Goal: Information Seeking & Learning: Check status

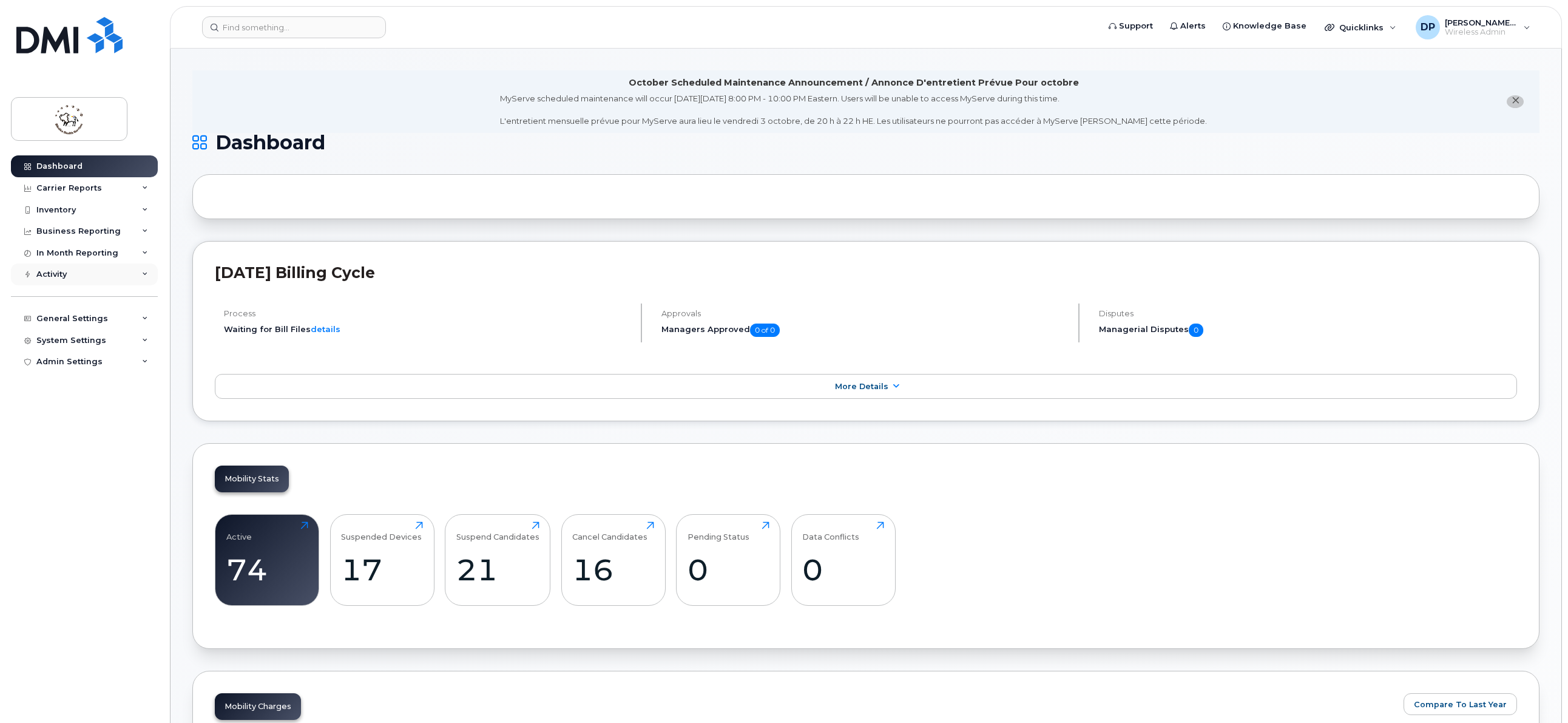
click at [103, 269] on div "Activity" at bounding box center [84, 274] width 147 height 22
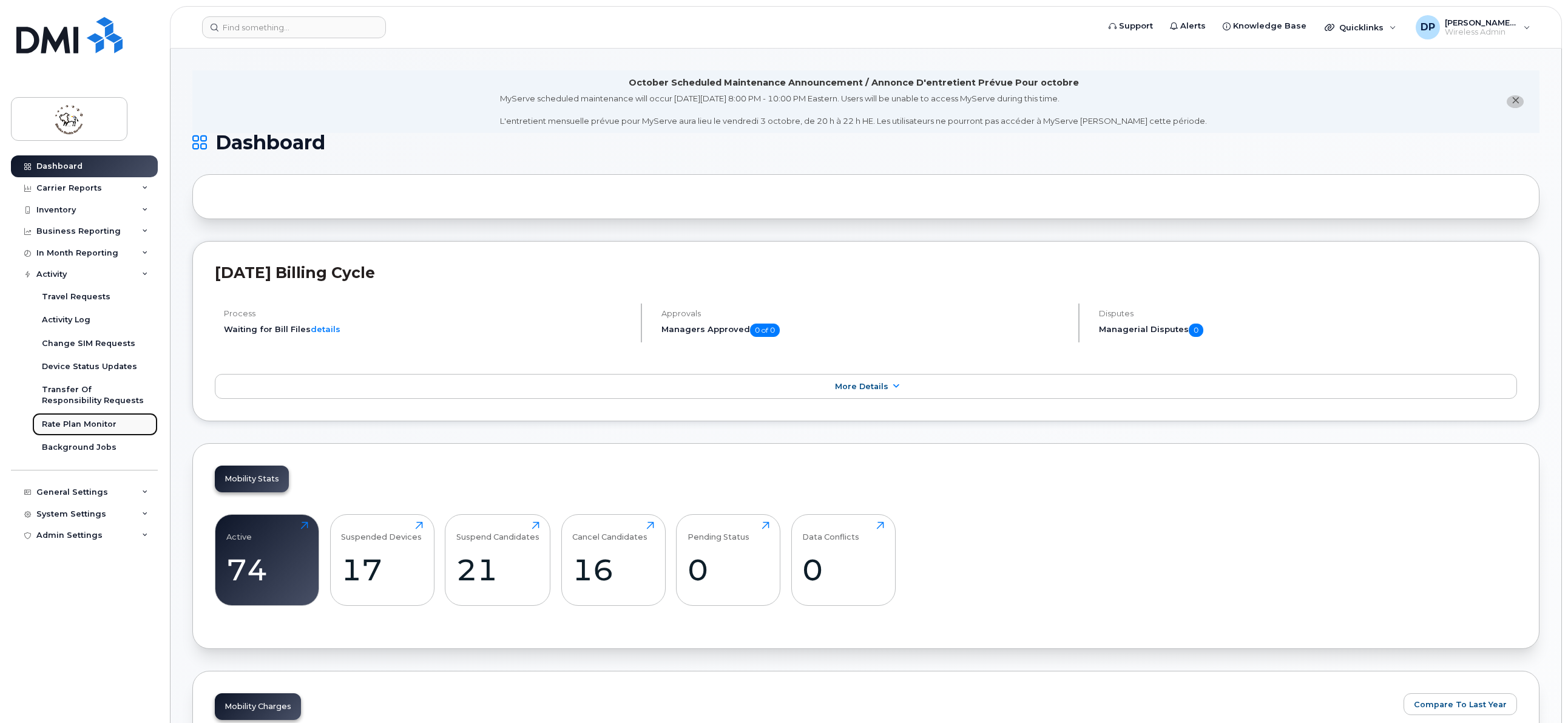
click at [105, 426] on div "Rate Plan Monitor" at bounding box center [79, 424] width 74 height 11
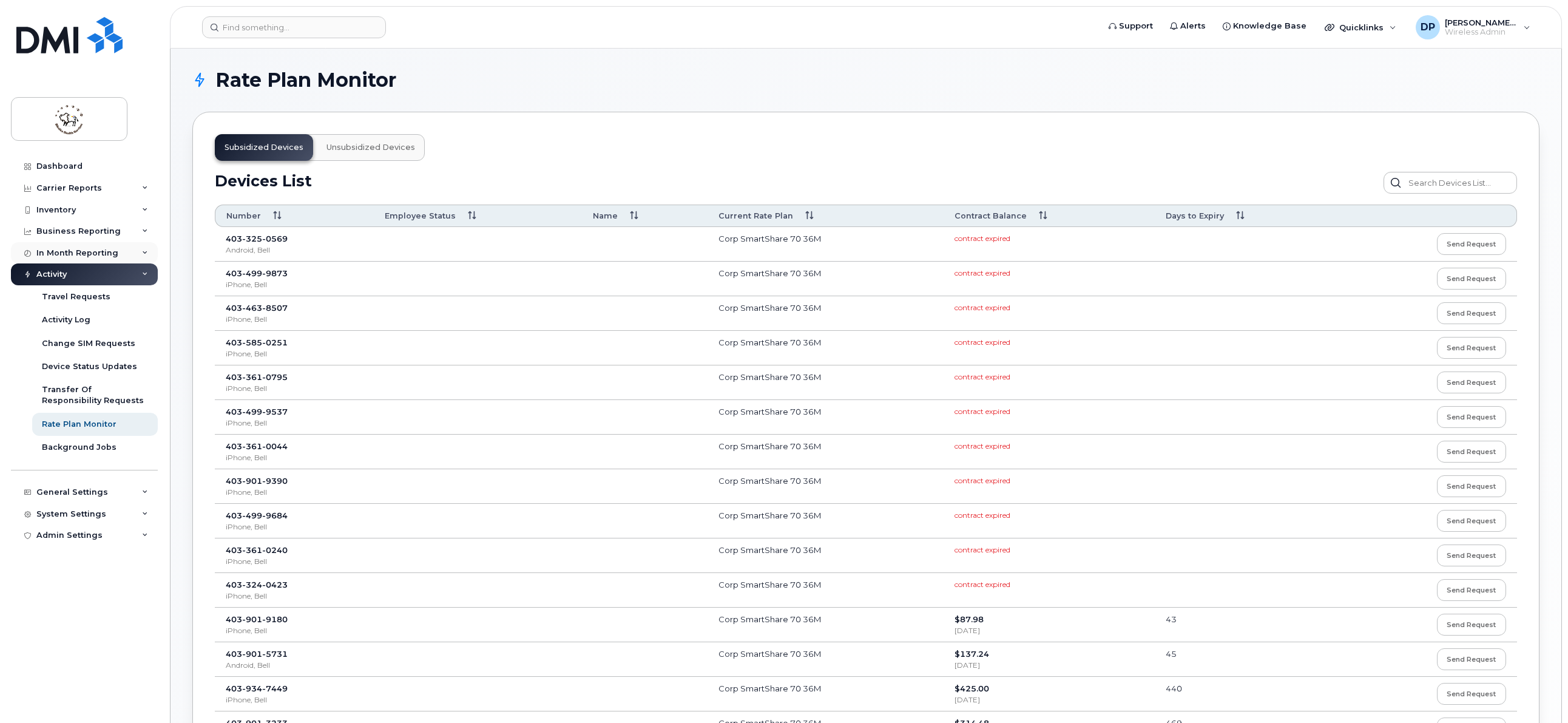
click at [131, 257] on div "In Month Reporting" at bounding box center [84, 253] width 147 height 22
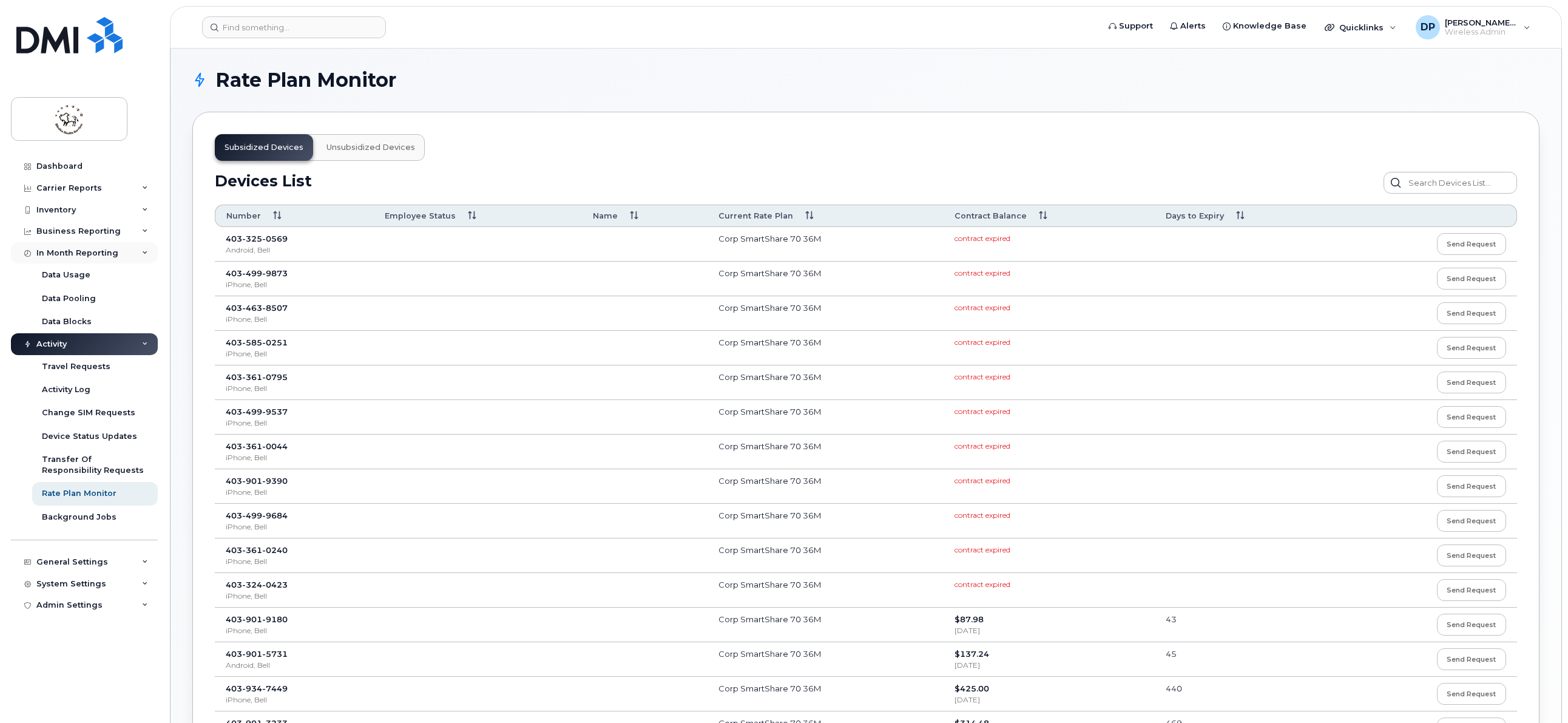
click at [141, 255] on div "In Month Reporting" at bounding box center [84, 253] width 147 height 22
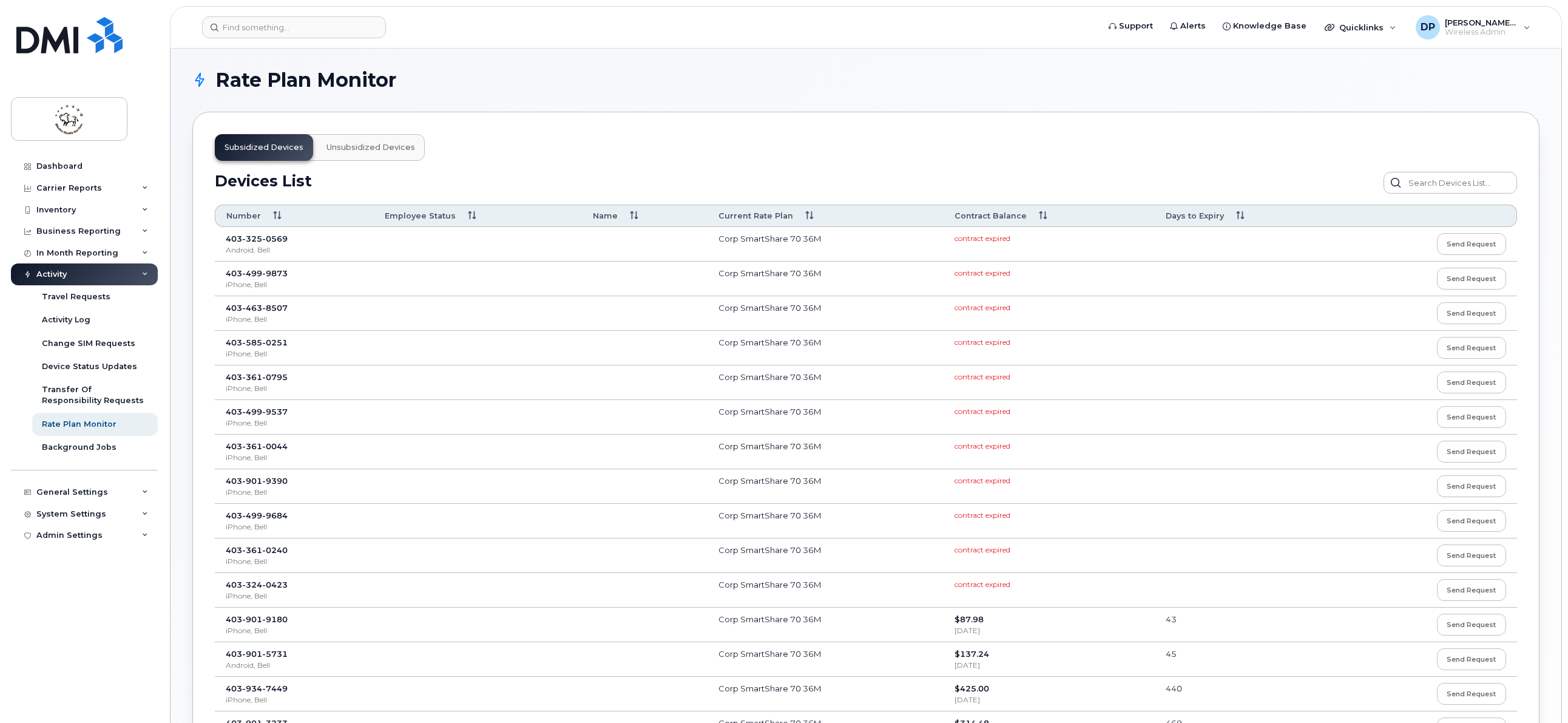
click at [138, 276] on div "Activity" at bounding box center [84, 274] width 147 height 22
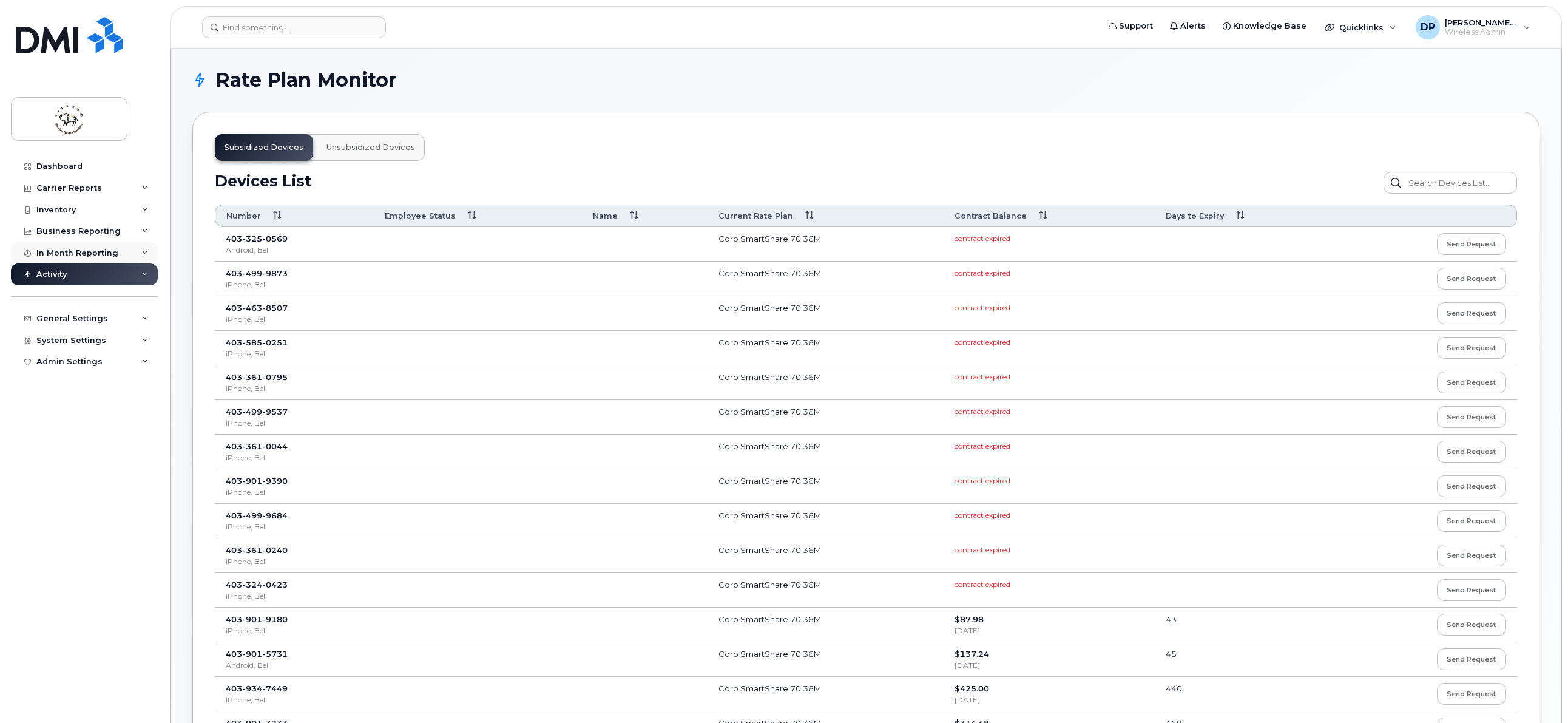
click at [141, 252] on div "In Month Reporting" at bounding box center [84, 253] width 147 height 22
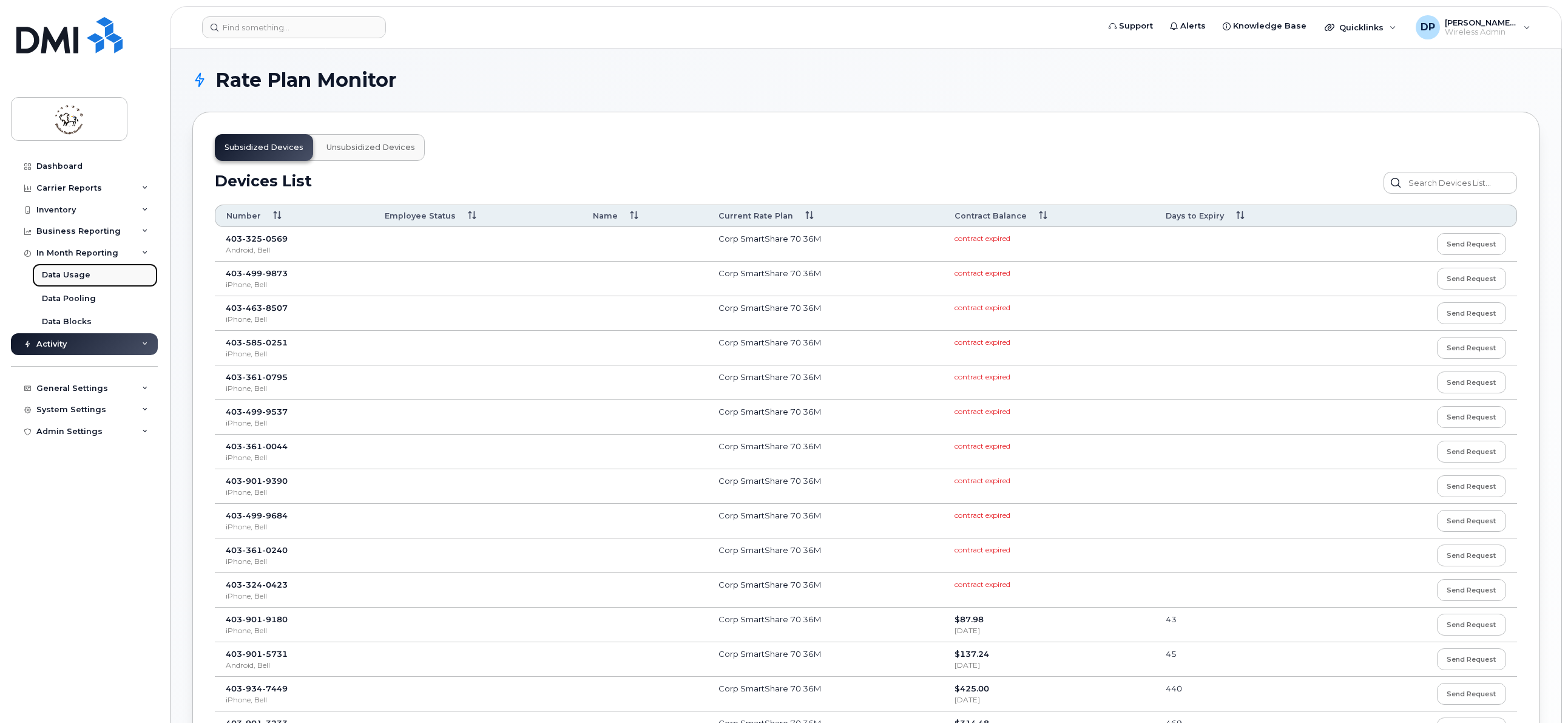
click at [119, 278] on link "Data Usage" at bounding box center [95, 275] width 125 height 23
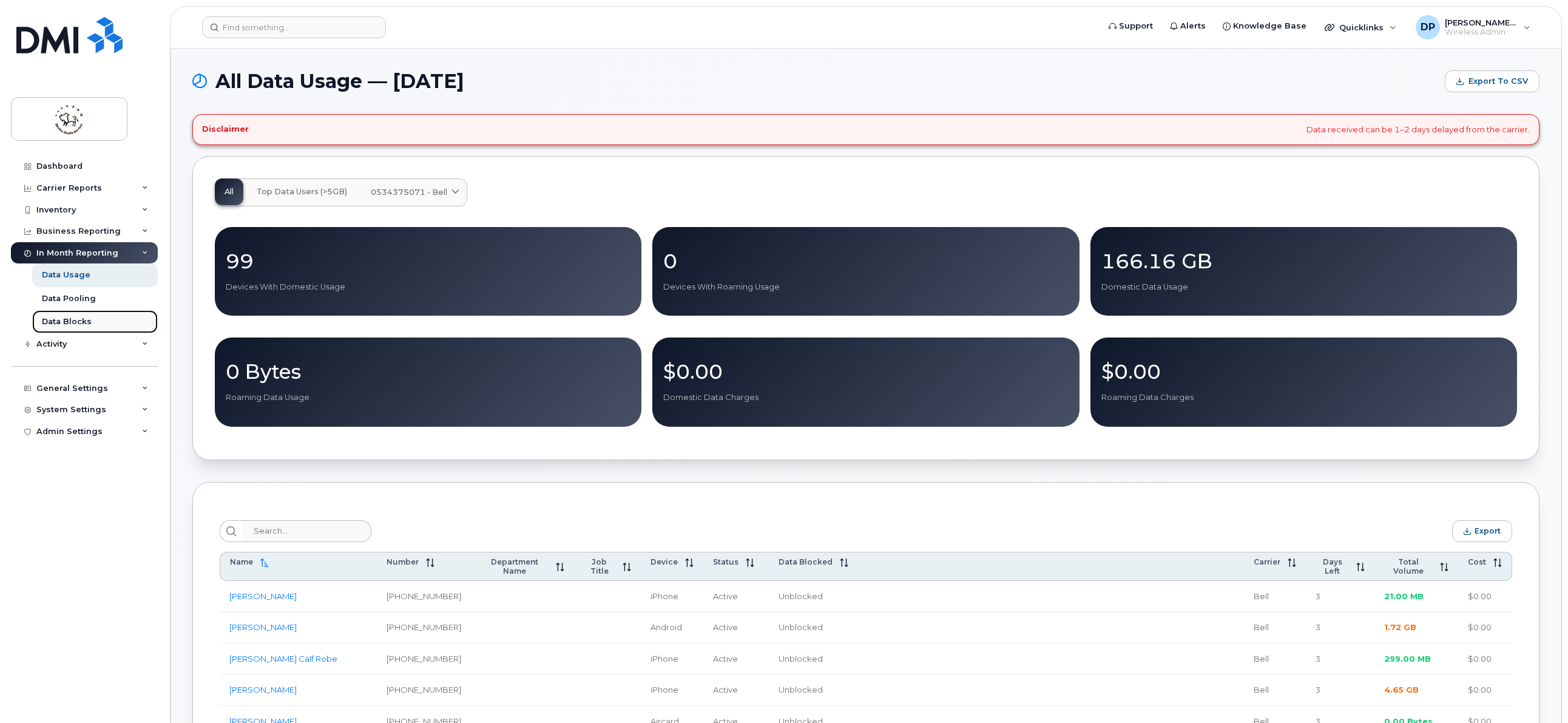
click at [99, 314] on link "Data Blocks" at bounding box center [95, 322] width 125 height 23
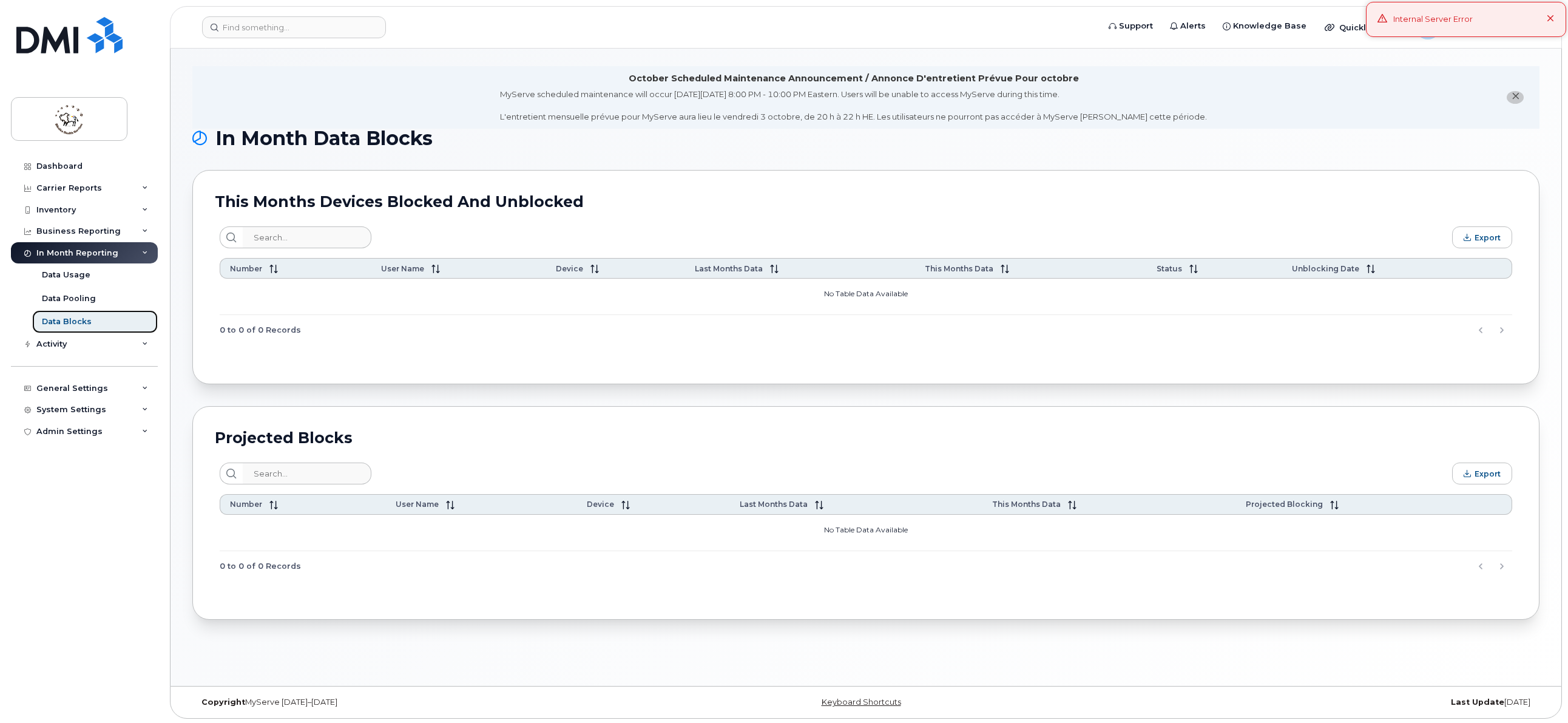
scroll to position [6, 0]
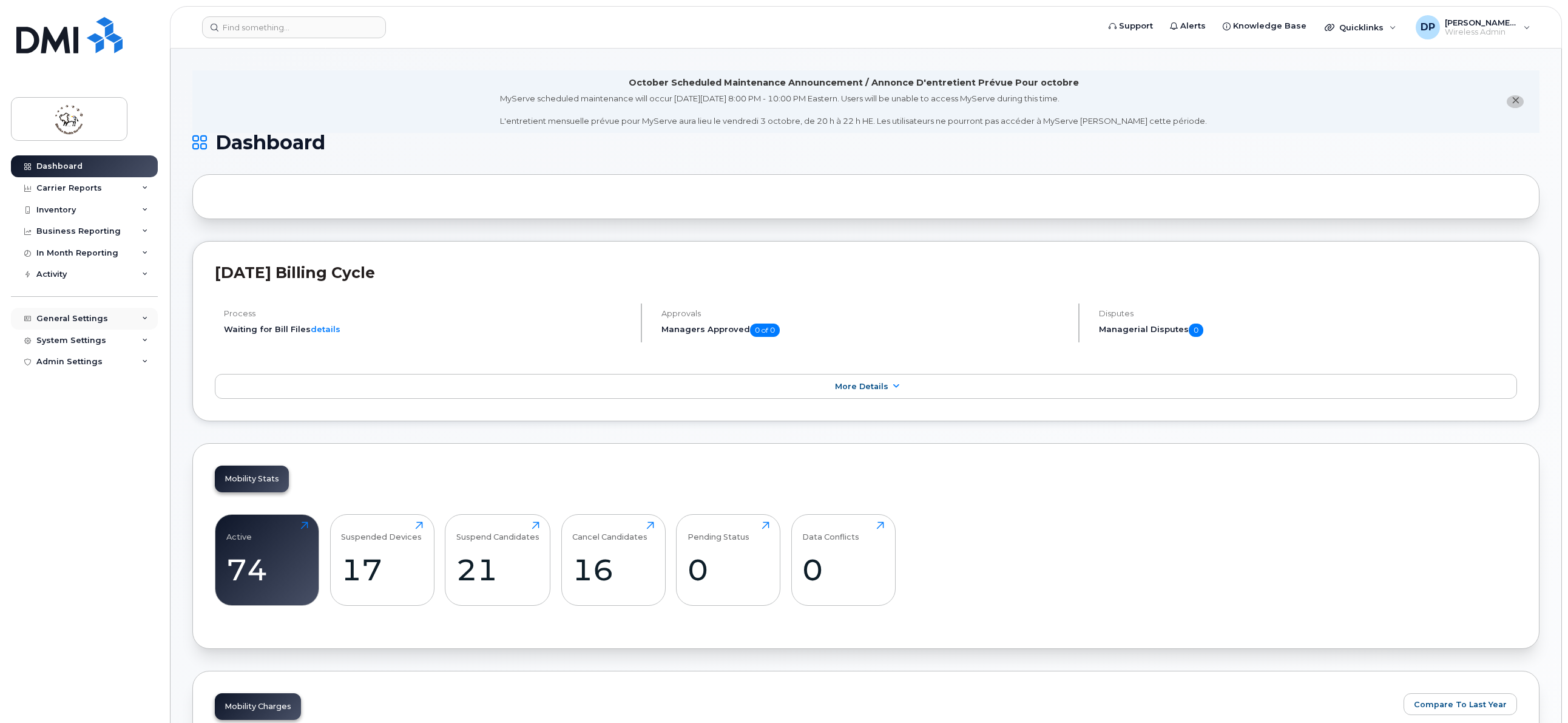
click at [144, 314] on div "General Settings" at bounding box center [84, 318] width 147 height 22
click at [112, 412] on link "Usage Alerts" at bounding box center [95, 410] width 125 height 23
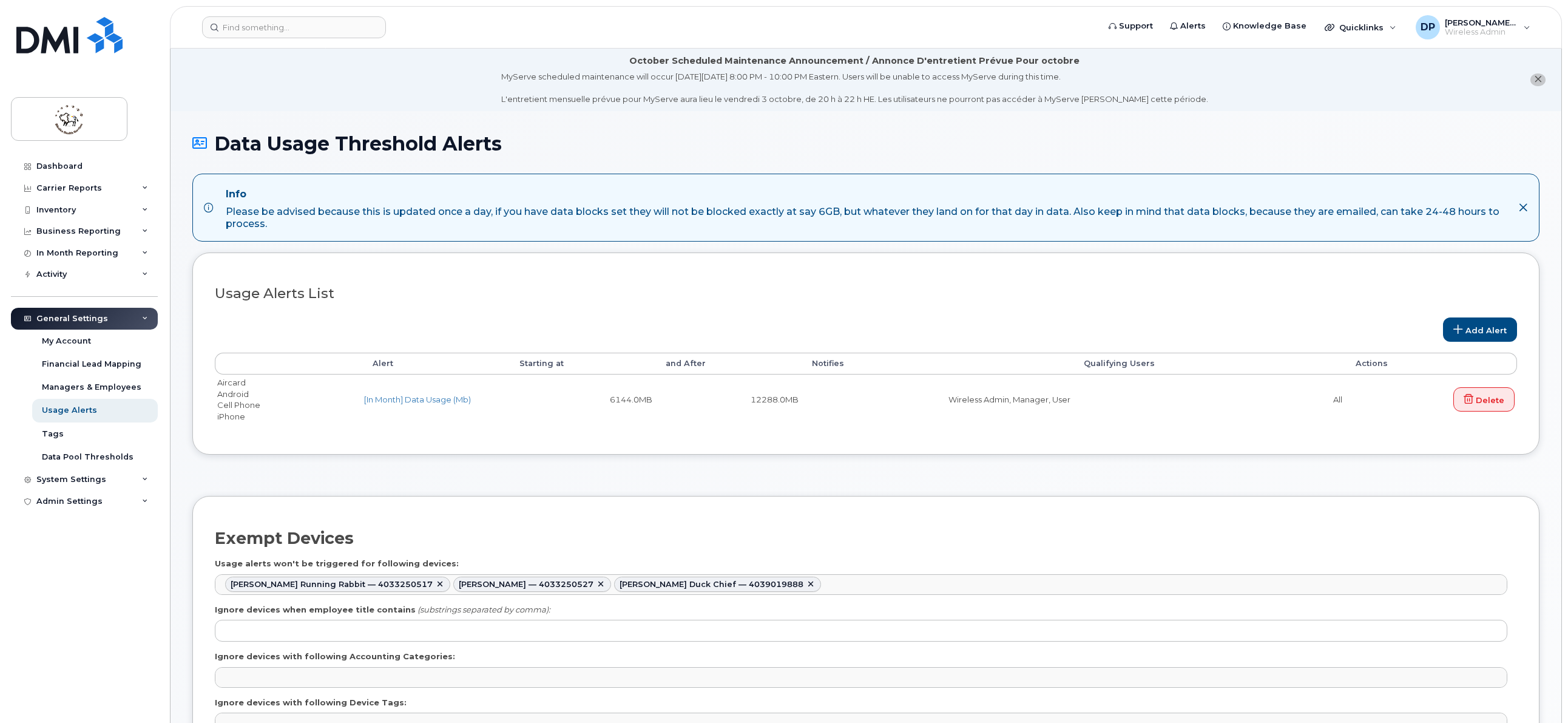
select select
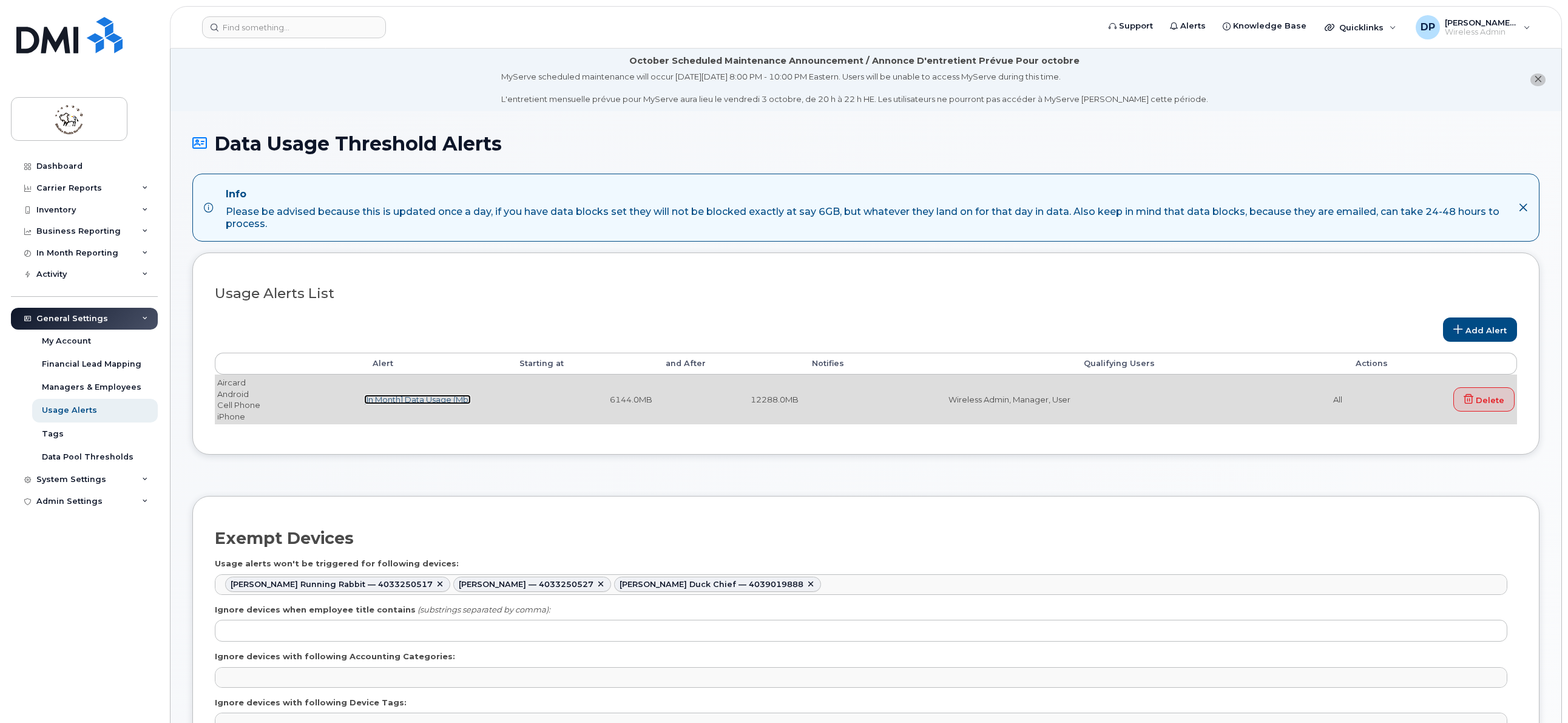
click at [385, 397] on link "[In Month] Data Usage (Mb)" at bounding box center [416, 399] width 107 height 10
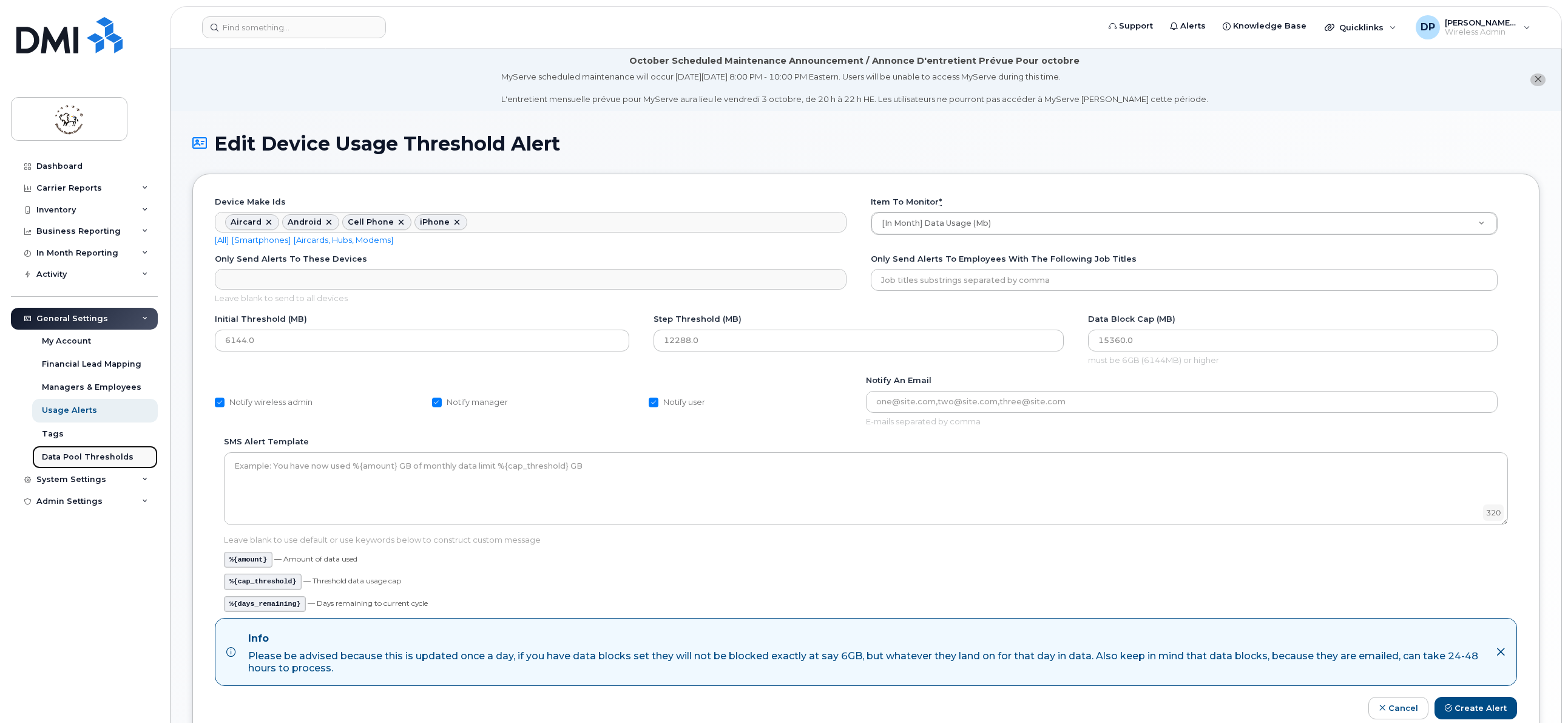
click at [117, 462] on div "Data Pool Thresholds" at bounding box center [88, 457] width 91 height 11
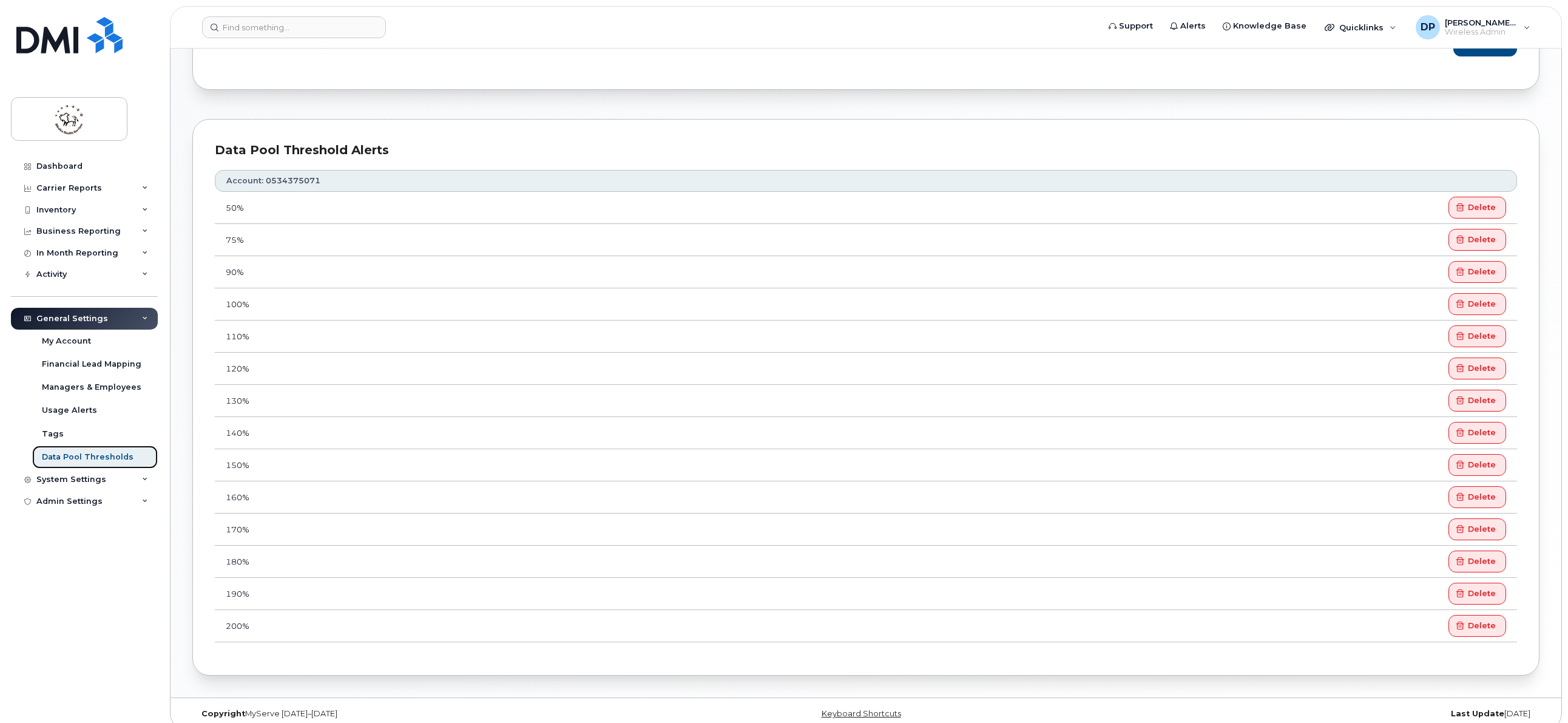
scroll to position [499, 0]
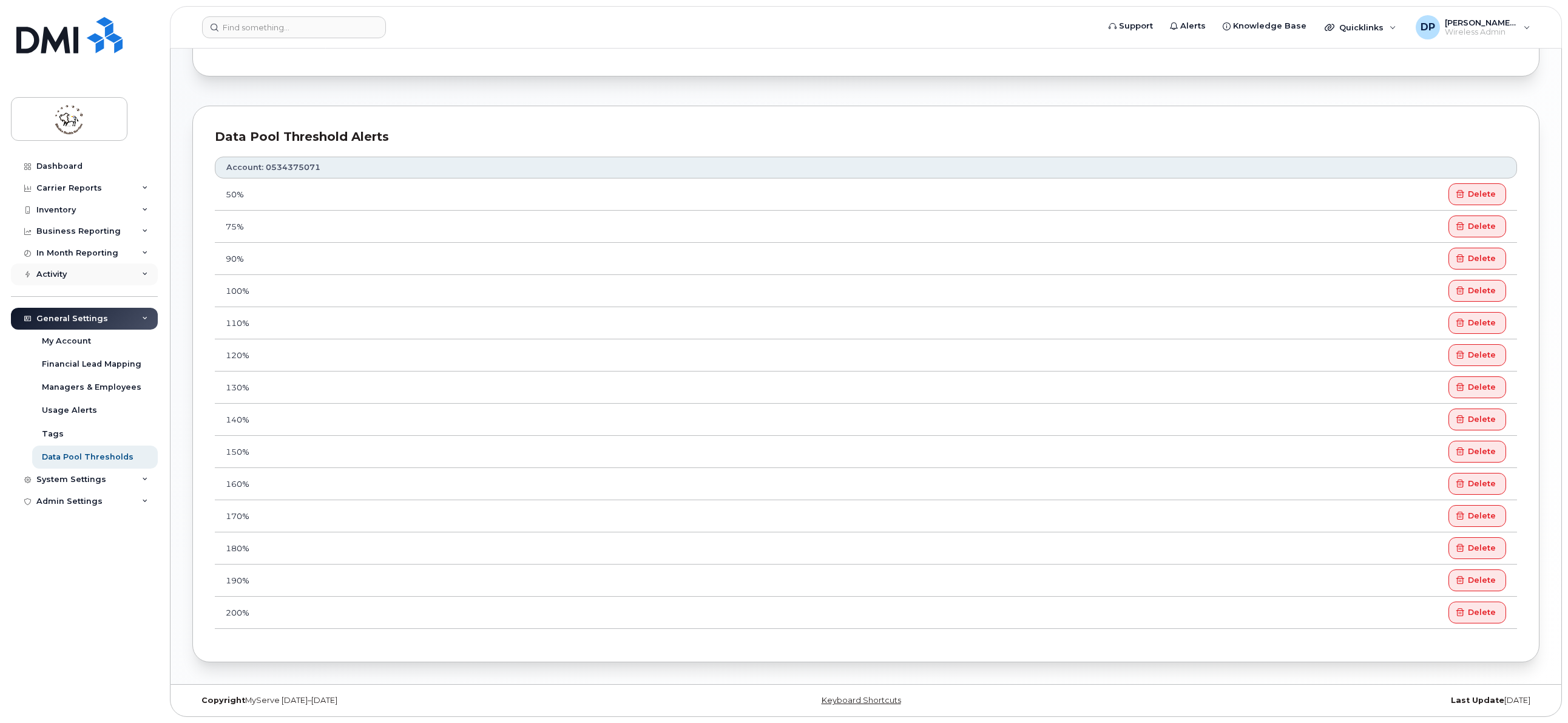
click at [105, 271] on div "Activity" at bounding box center [84, 274] width 147 height 22
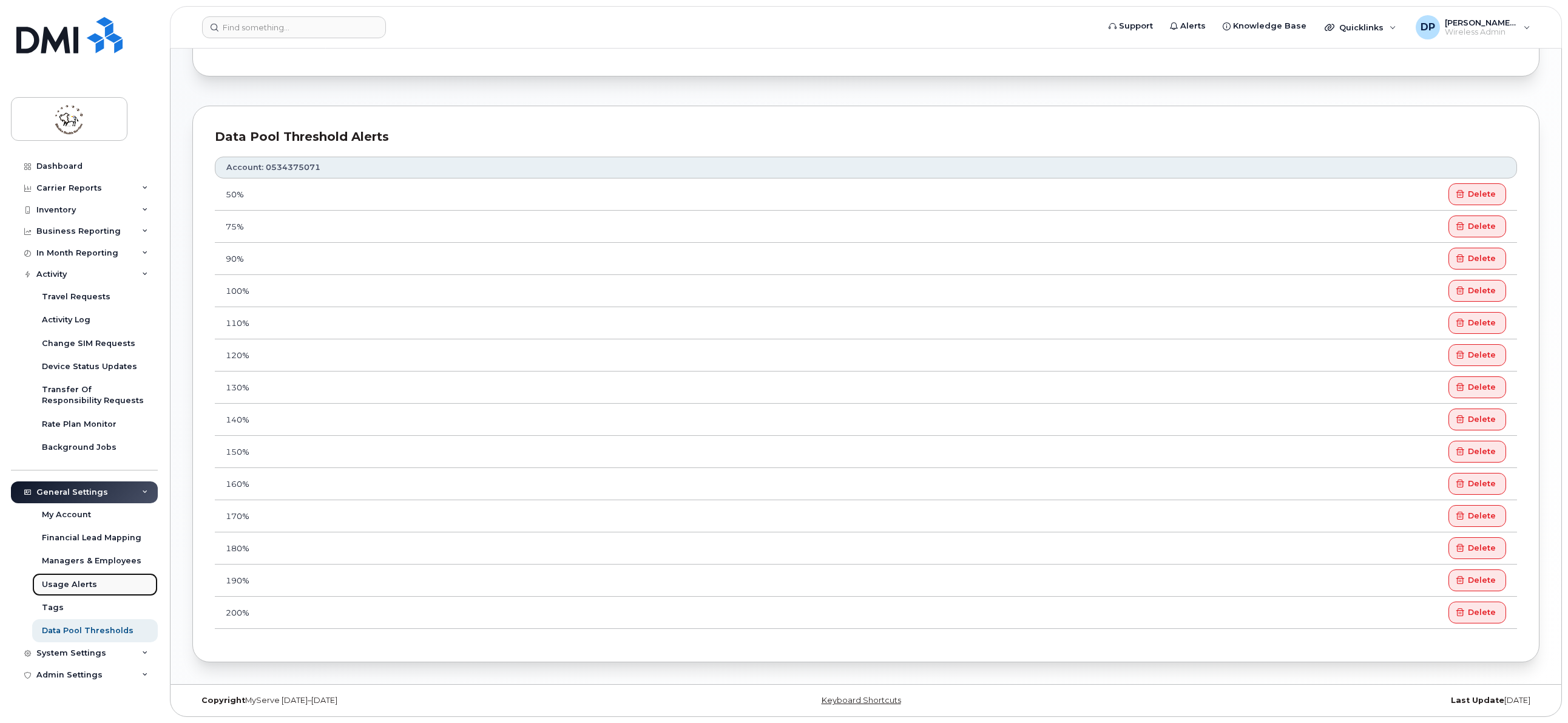
click at [106, 588] on link "Usage Alerts" at bounding box center [95, 585] width 125 height 23
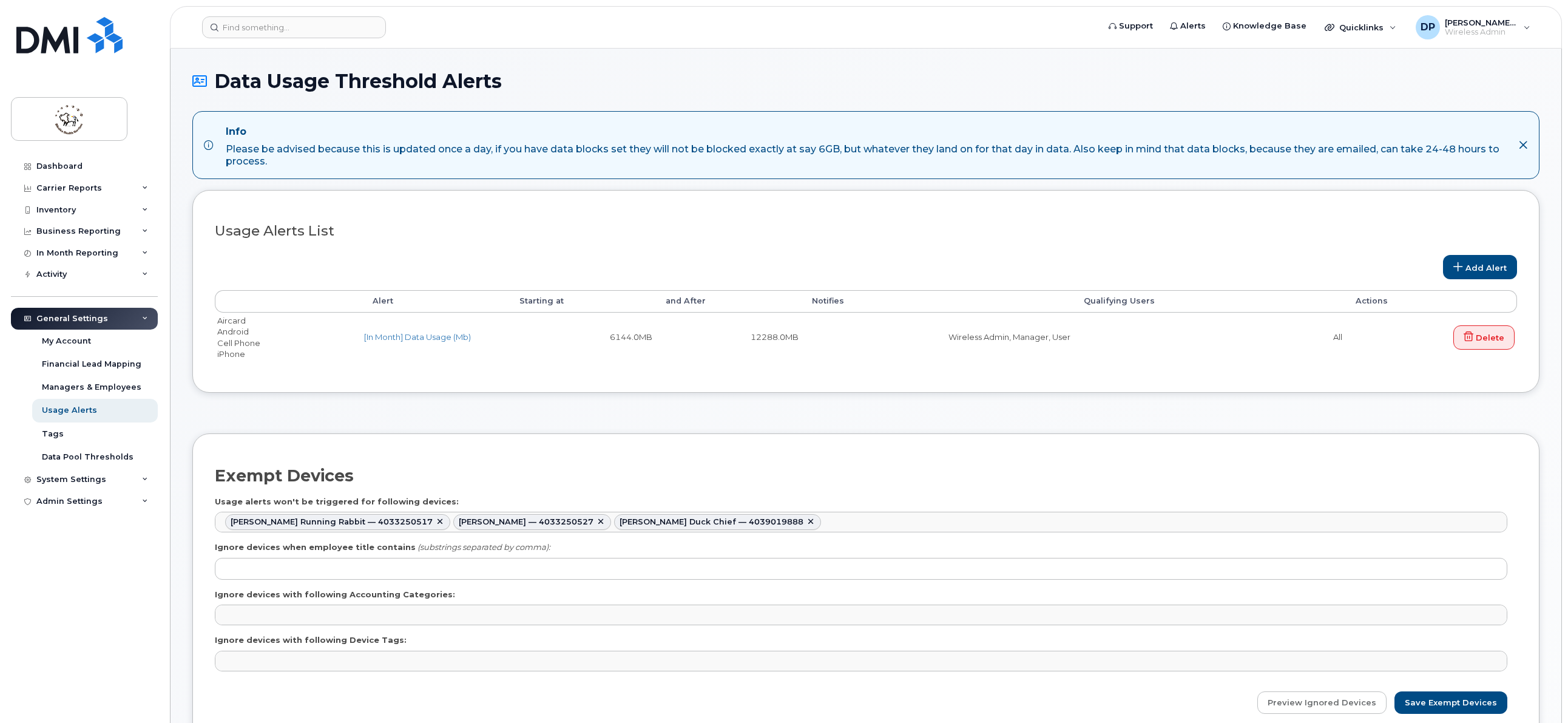
select select
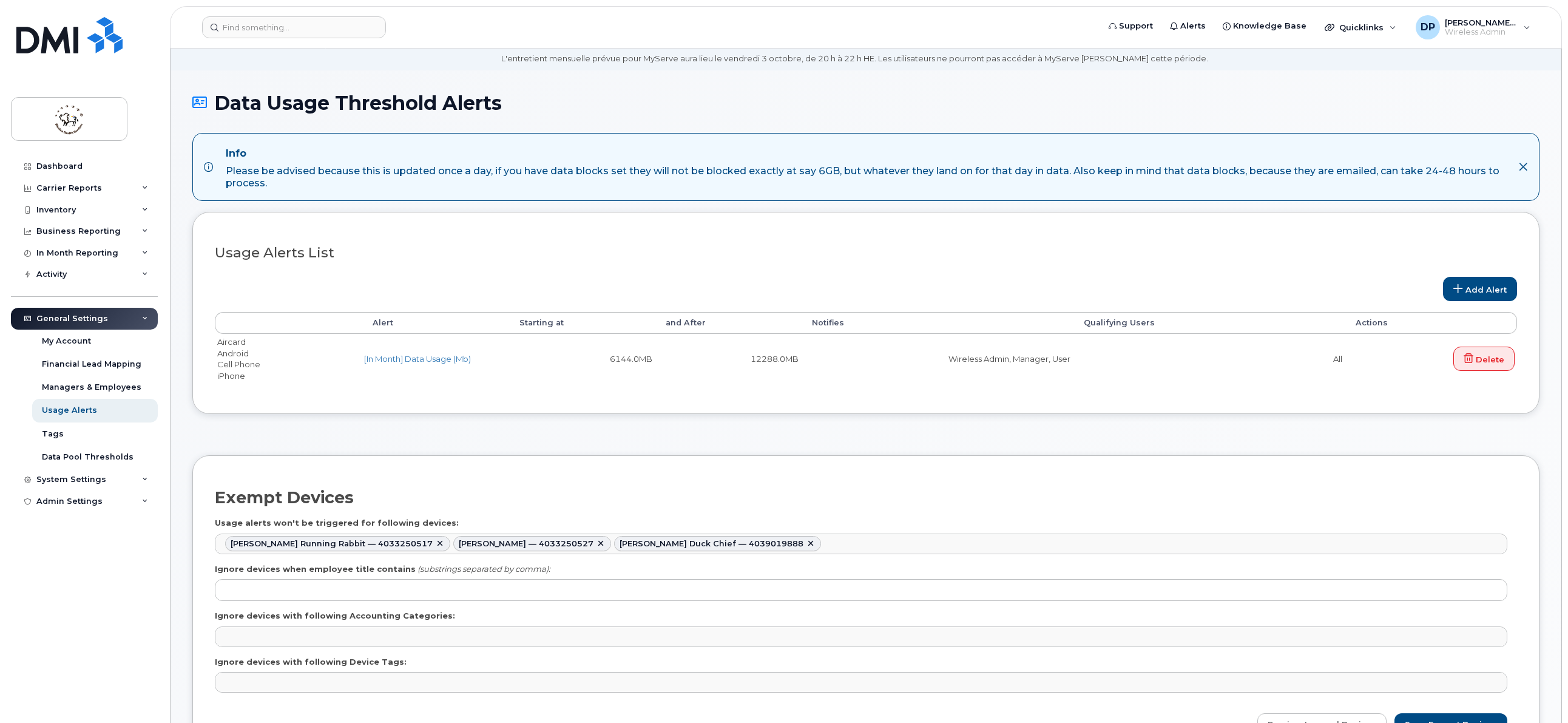
scroll to position [61, 0]
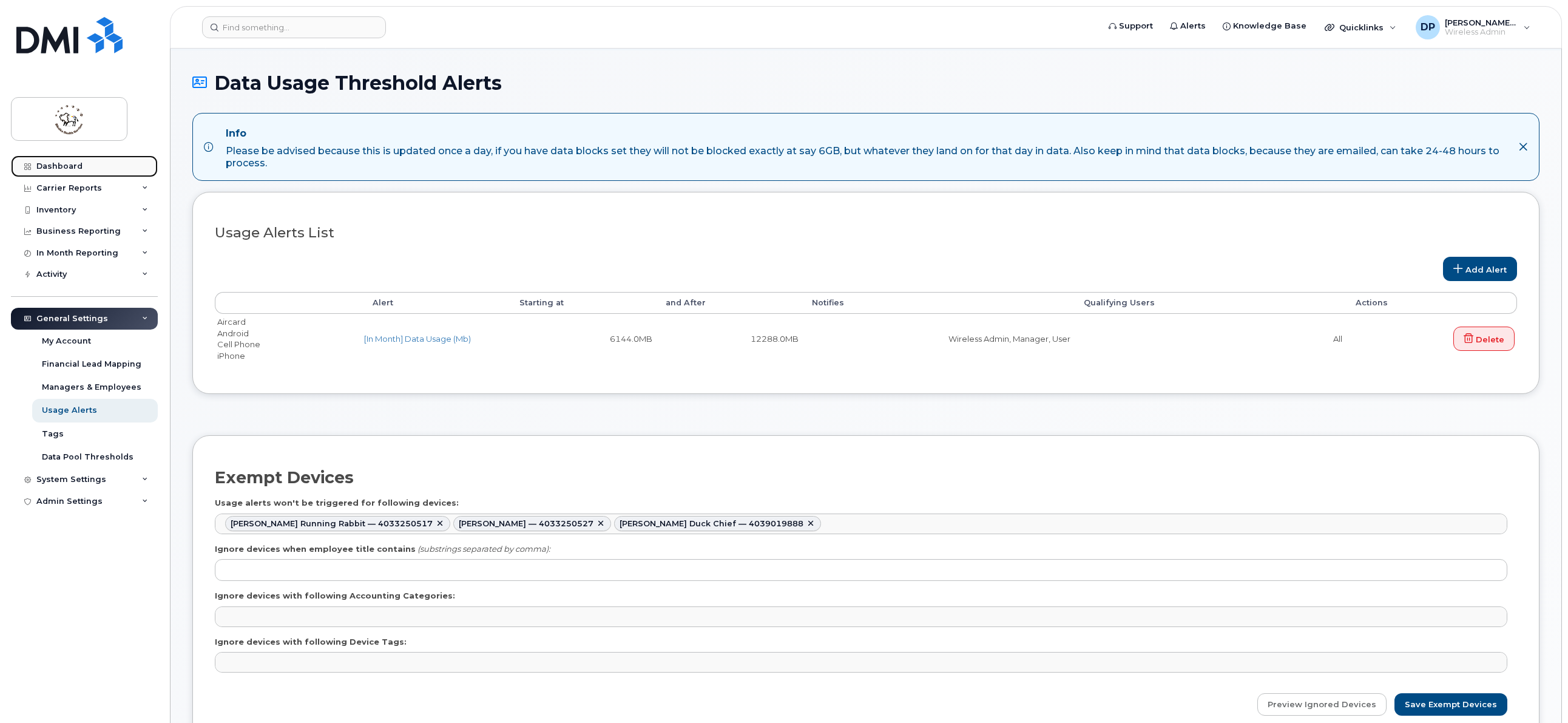
click at [86, 163] on link "Dashboard" at bounding box center [84, 166] width 147 height 22
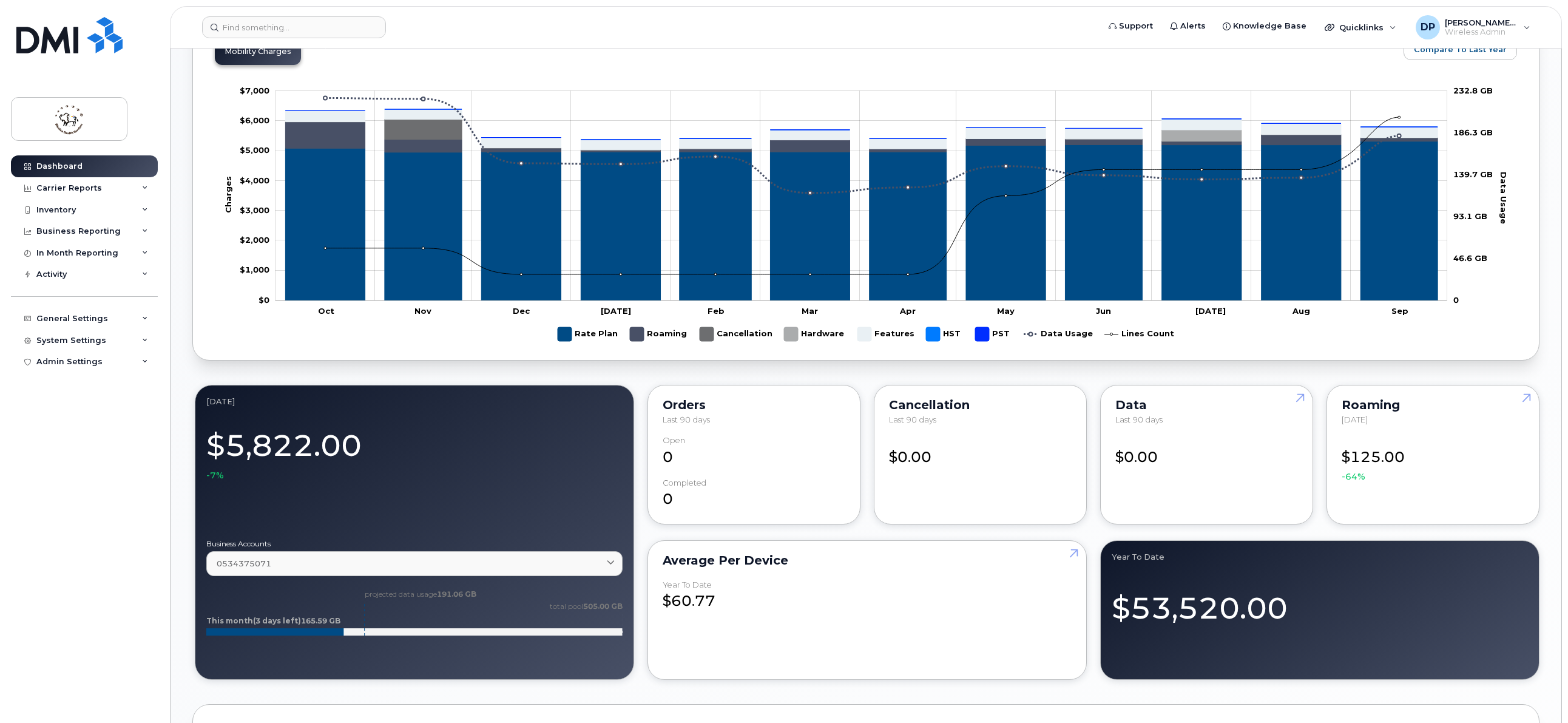
scroll to position [667, 0]
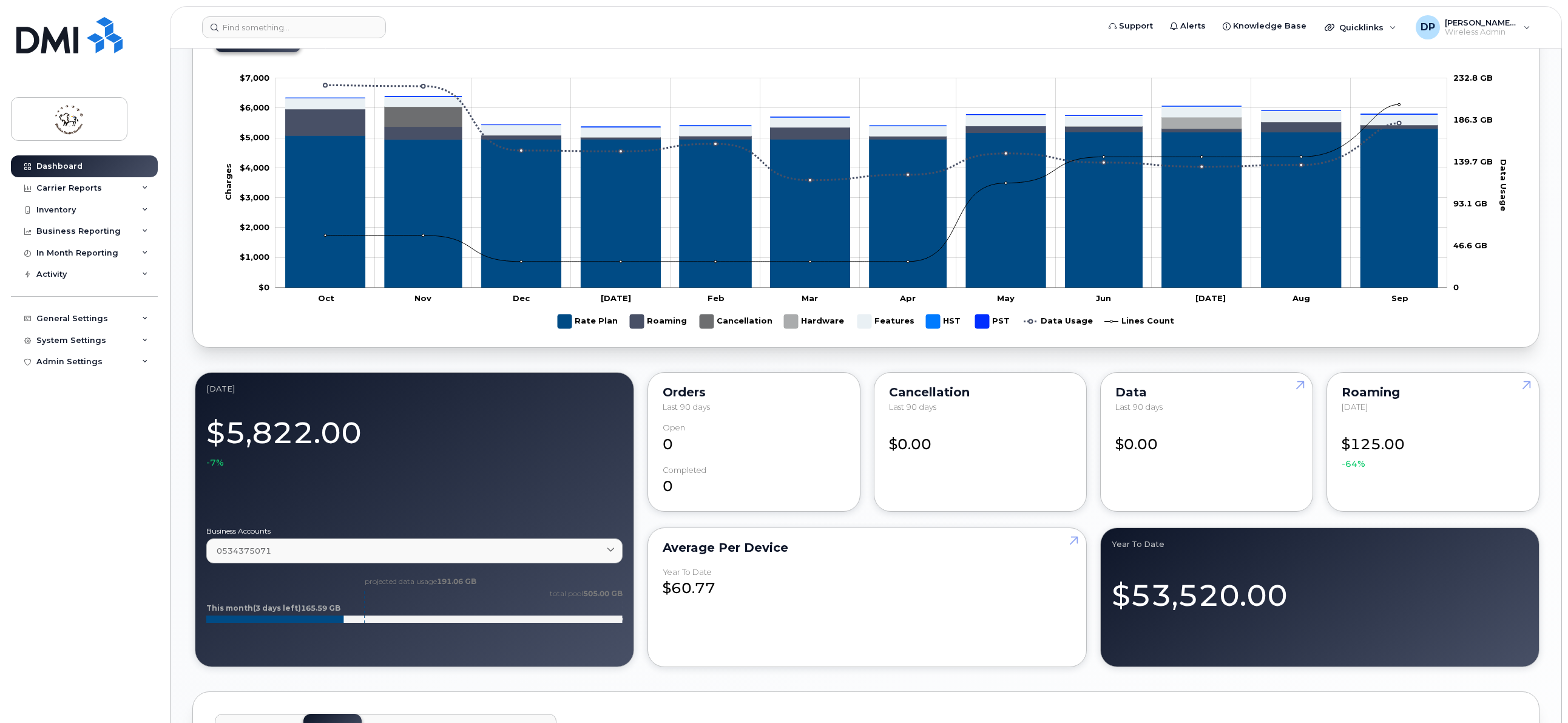
click at [863, 368] on div "September 2025 Billing Cycle Process Waiting for Bill Files details Approvals M…" at bounding box center [866, 459] width 1347 height 1906
click at [862, 378] on div "September 2025 $5,822.00 -7% Business Accounts 0534375071 0534375071 Data usage…" at bounding box center [866, 520] width 1347 height 300
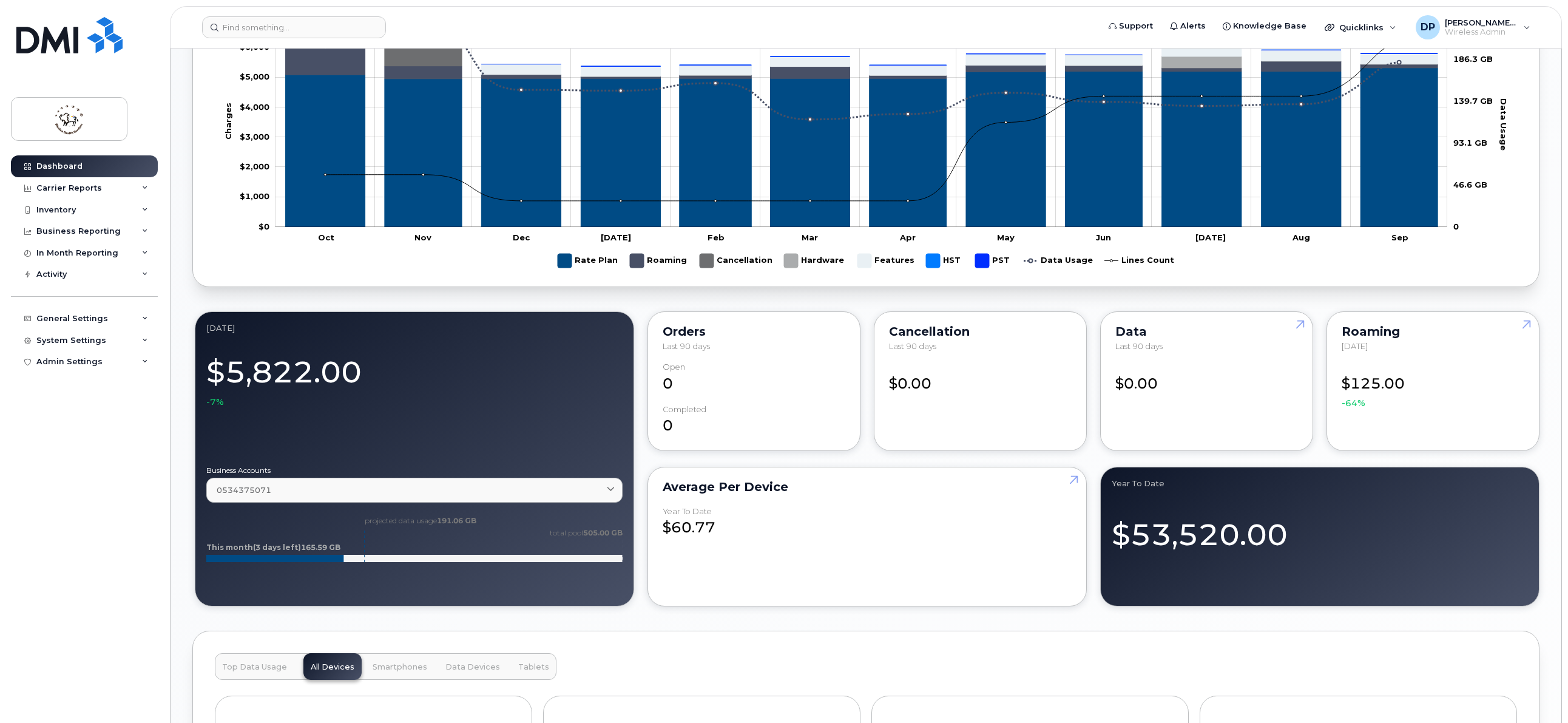
click at [866, 371] on div "September 2025 $5,822.00 -7% Business Accounts 0534375071 0534375071 Data usage…" at bounding box center [866, 459] width 1347 height 300
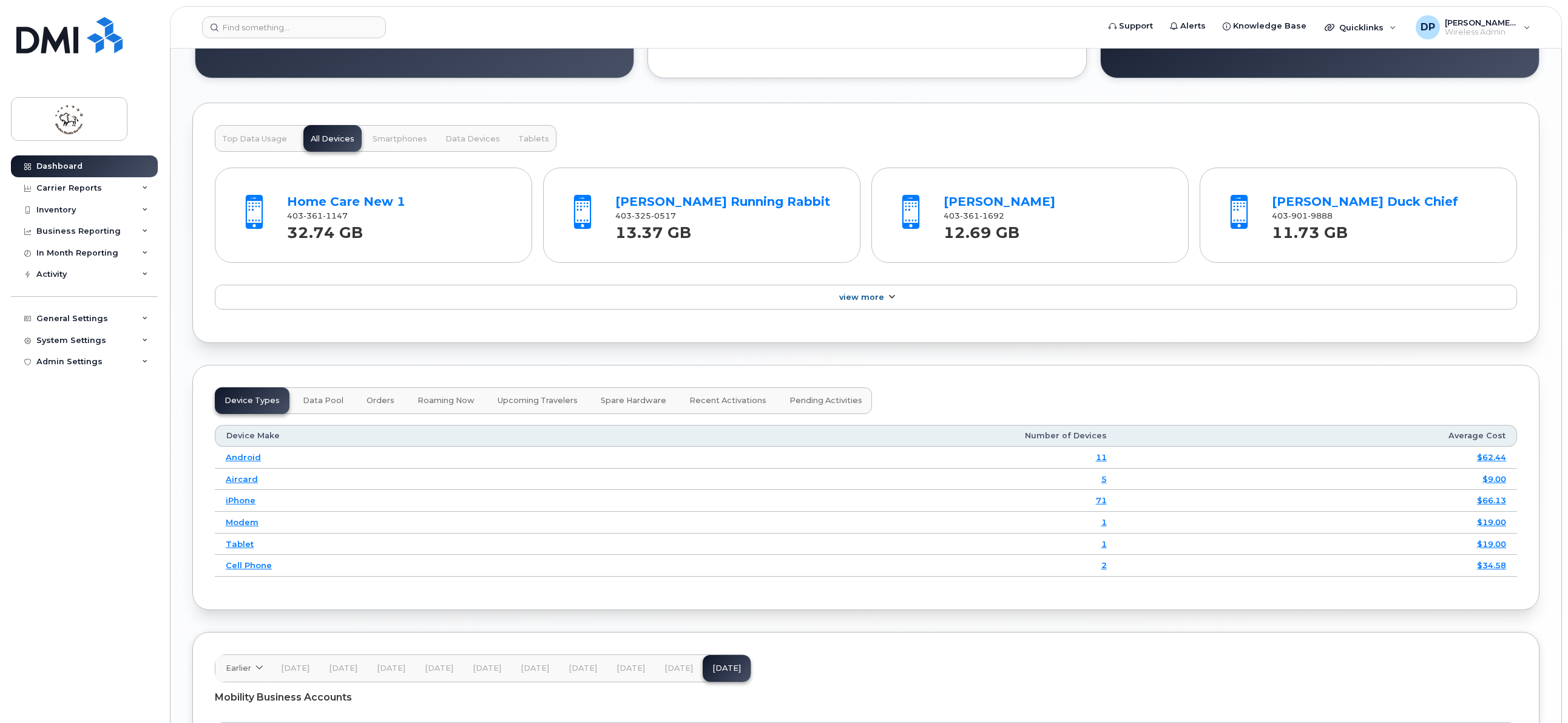
scroll to position [1335, 0]
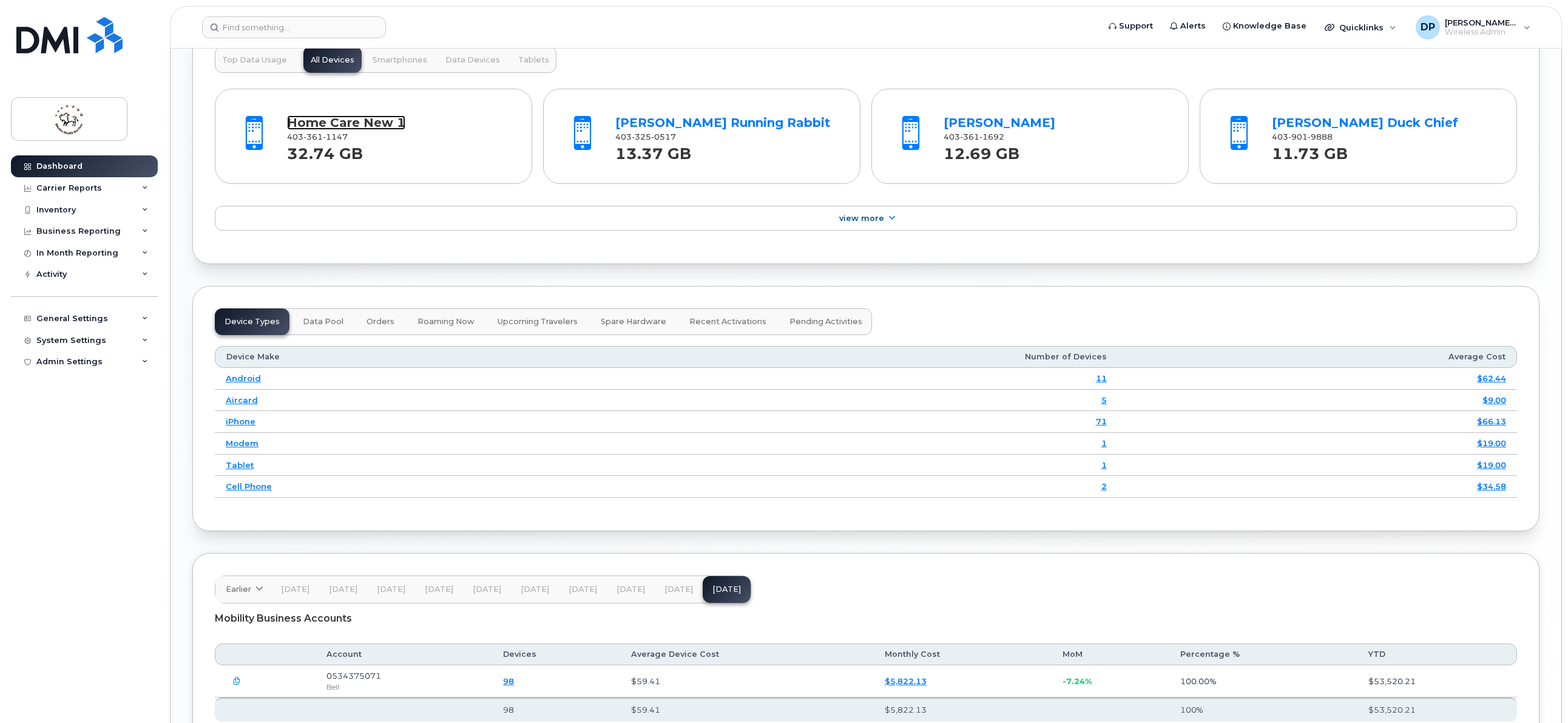
click at [372, 124] on link "Home Care New 1" at bounding box center [346, 123] width 118 height 14
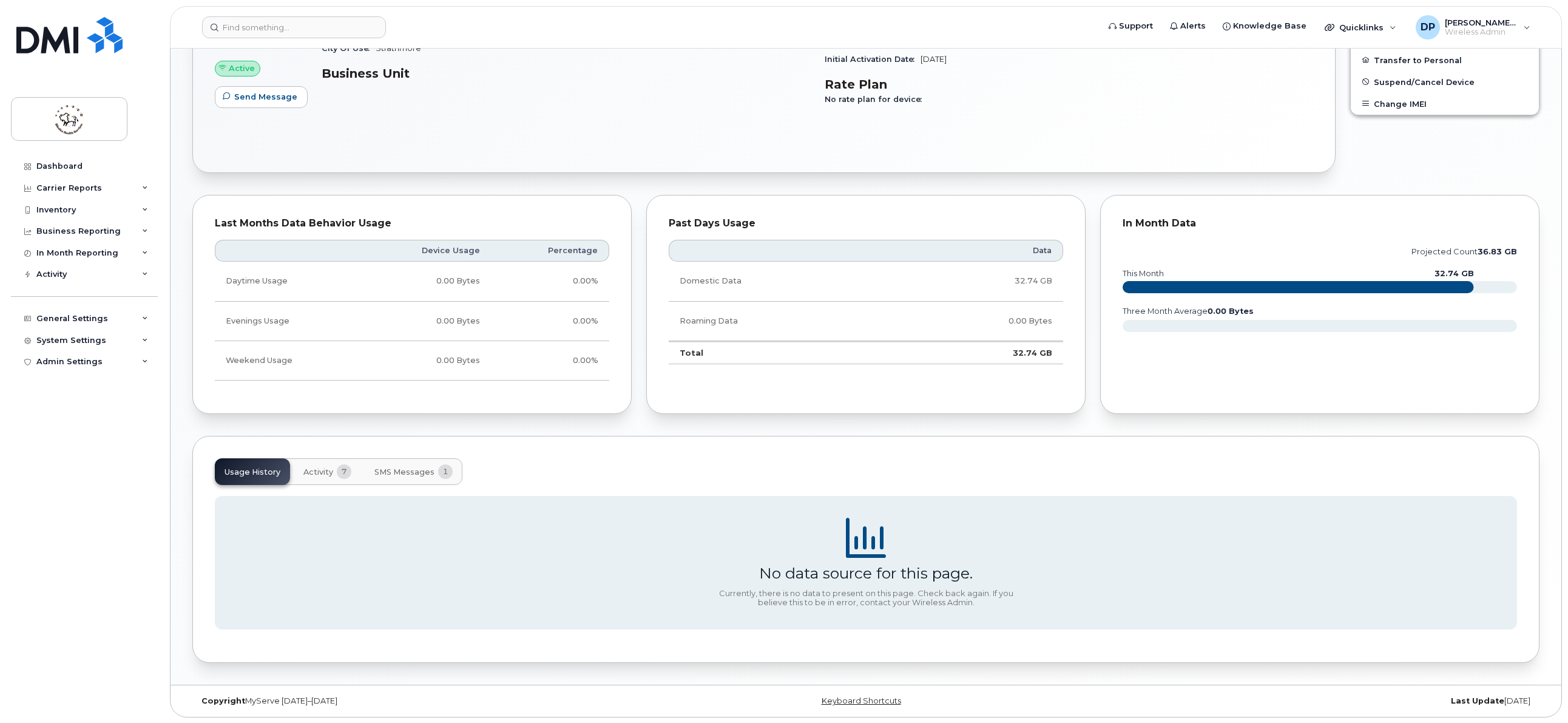
scroll to position [512, 0]
click at [334, 475] on button "Activity 7" at bounding box center [327, 471] width 67 height 27
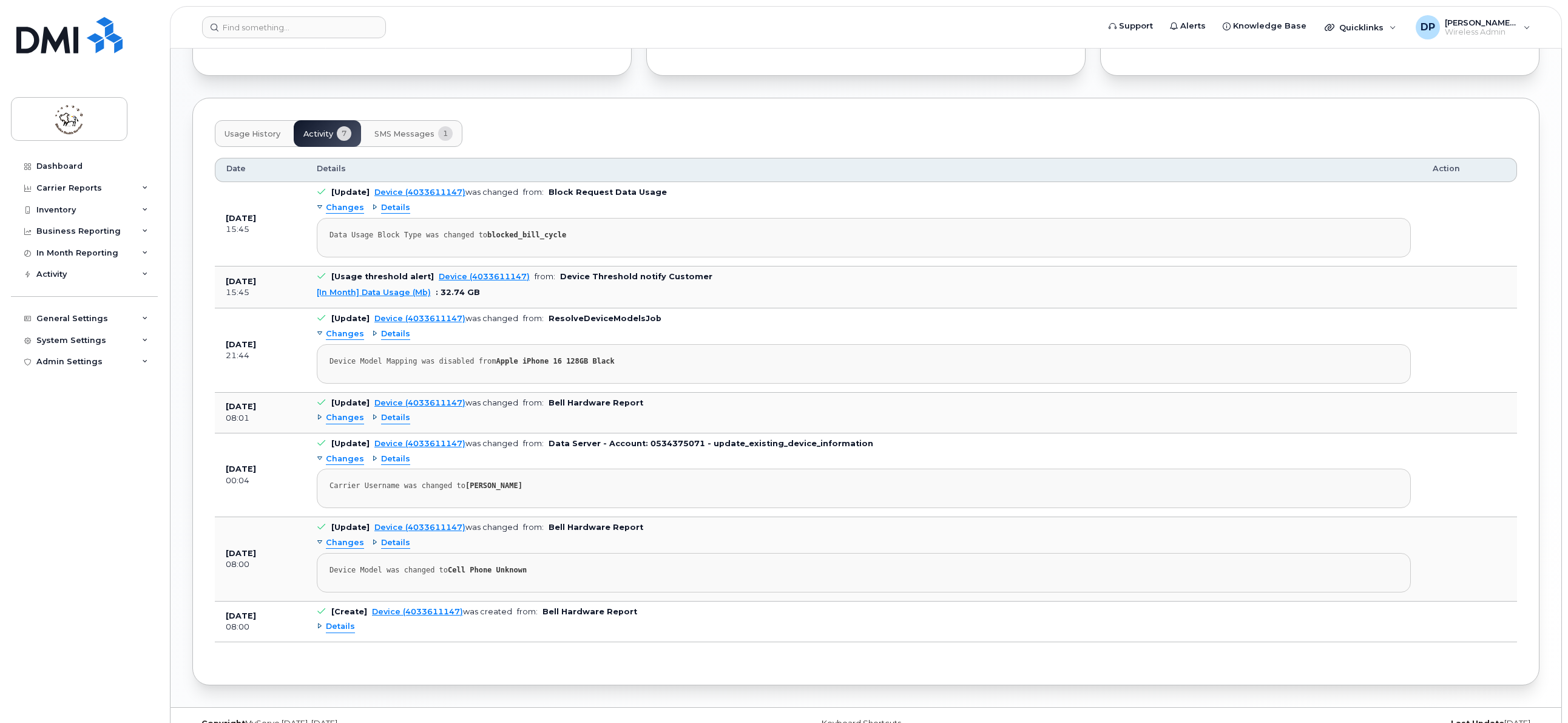
scroll to position [873, 0]
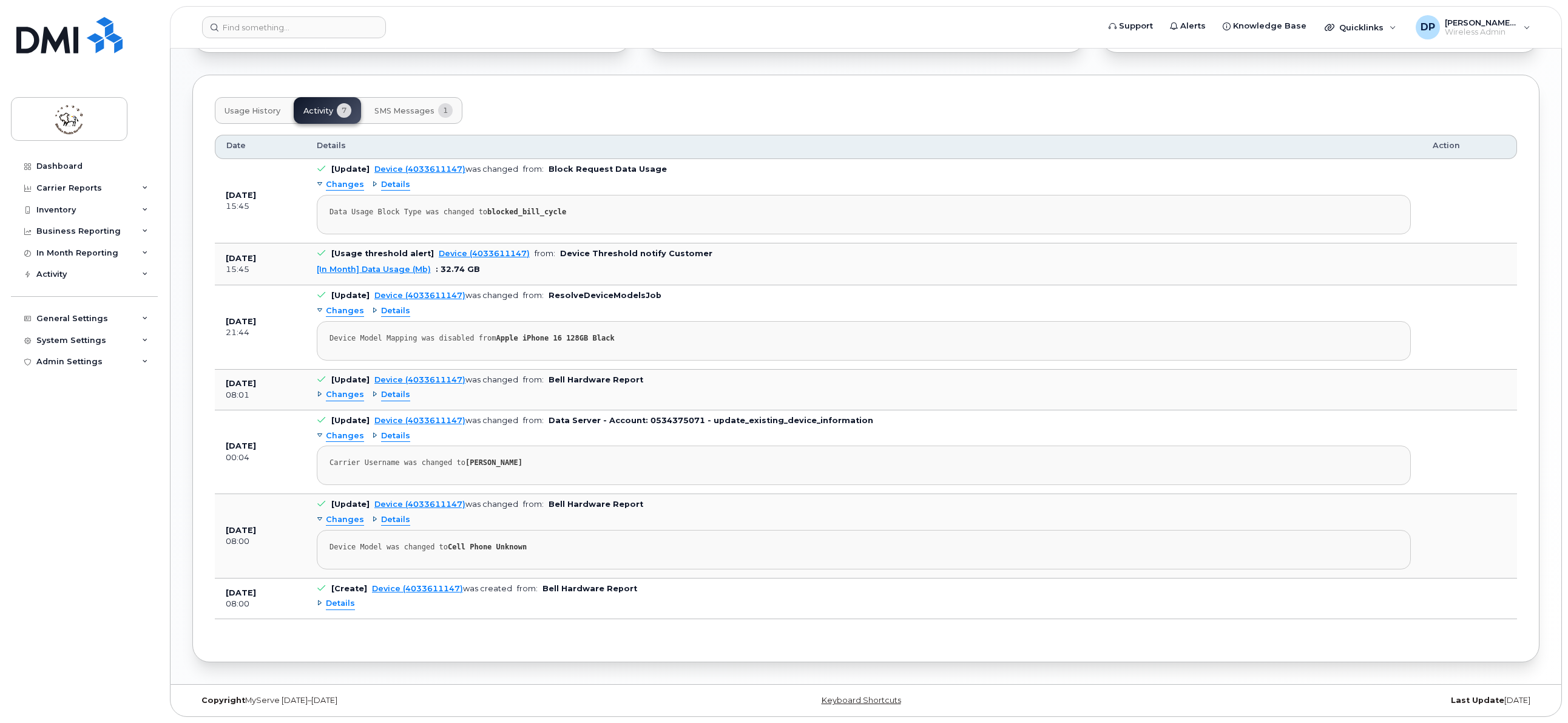
click at [390, 187] on span "Details" at bounding box center [395, 185] width 30 height 12
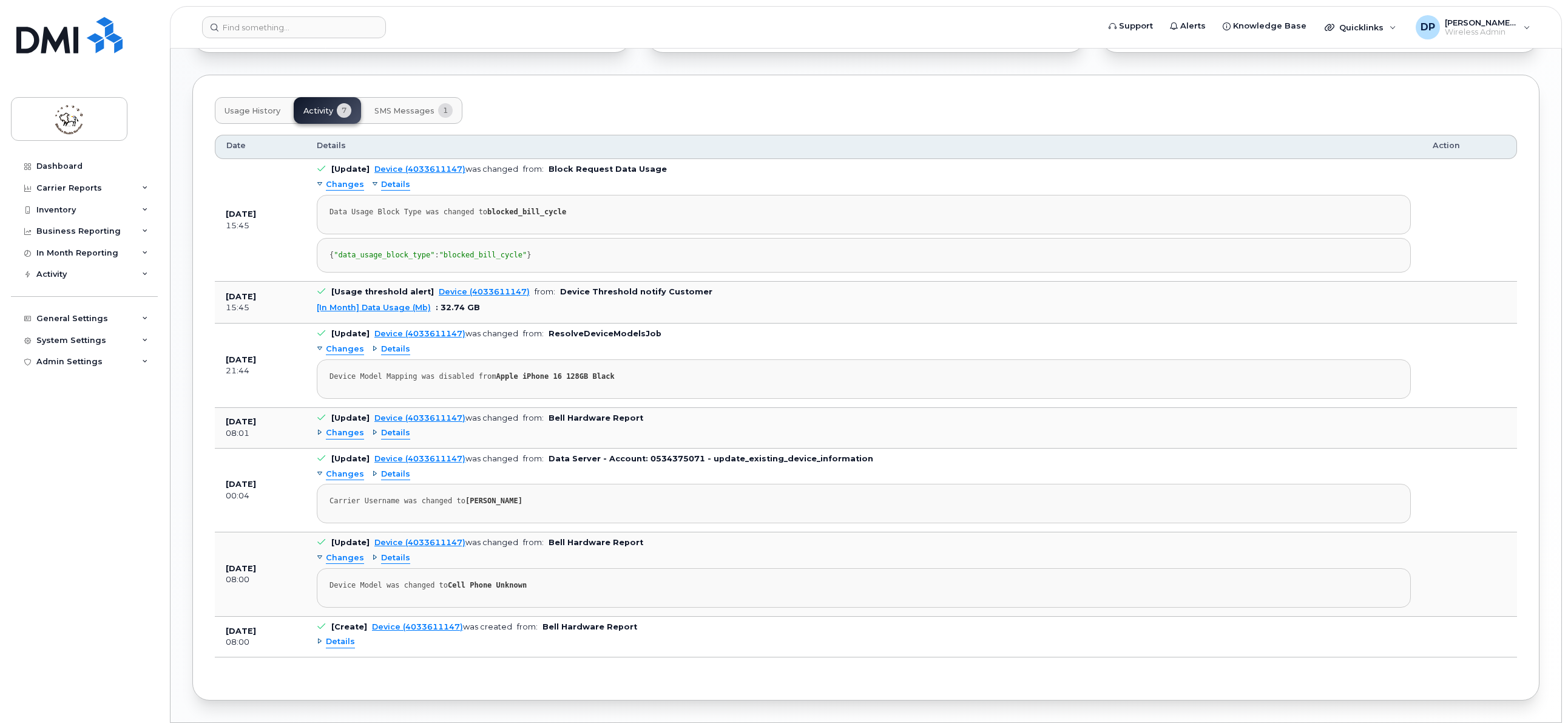
click at [383, 182] on span "Details" at bounding box center [395, 185] width 30 height 12
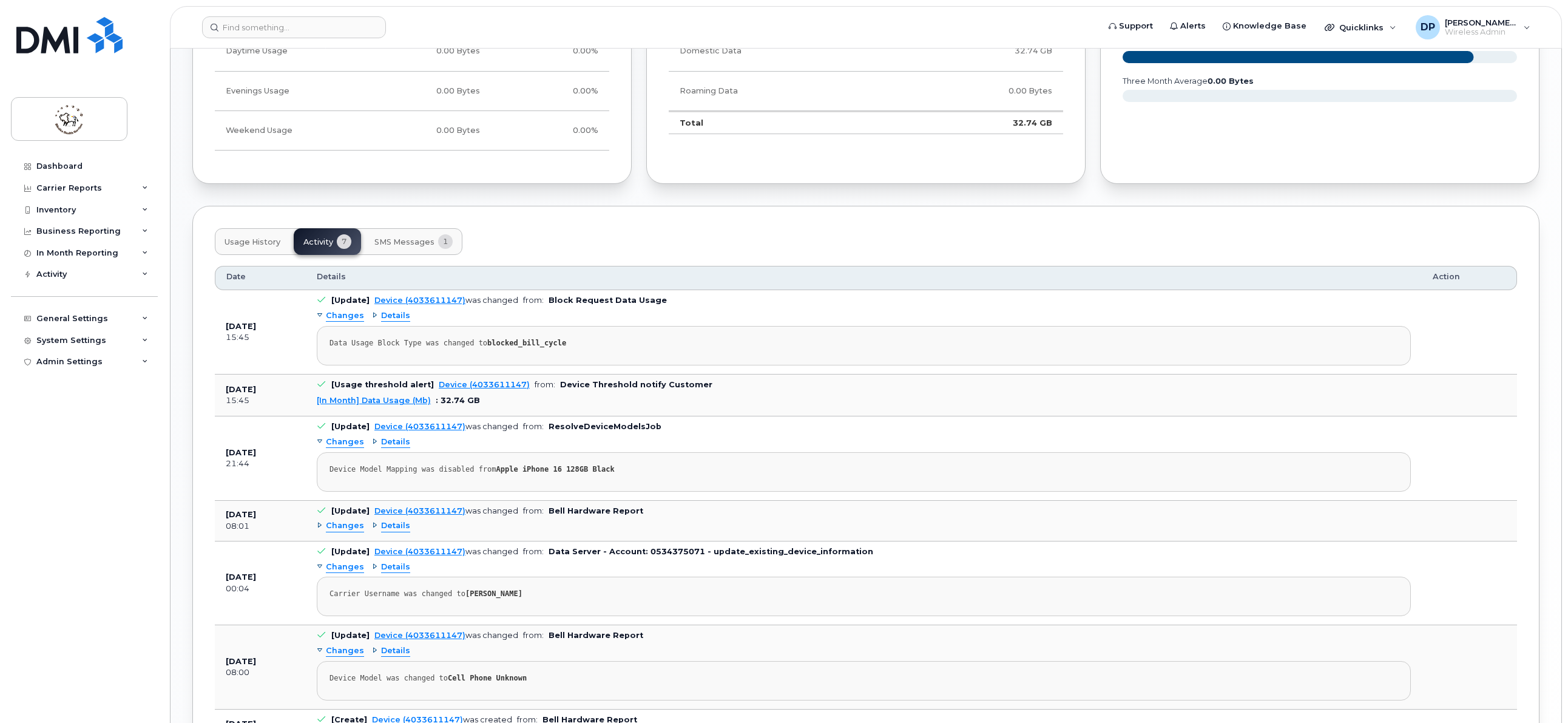
scroll to position [569, 0]
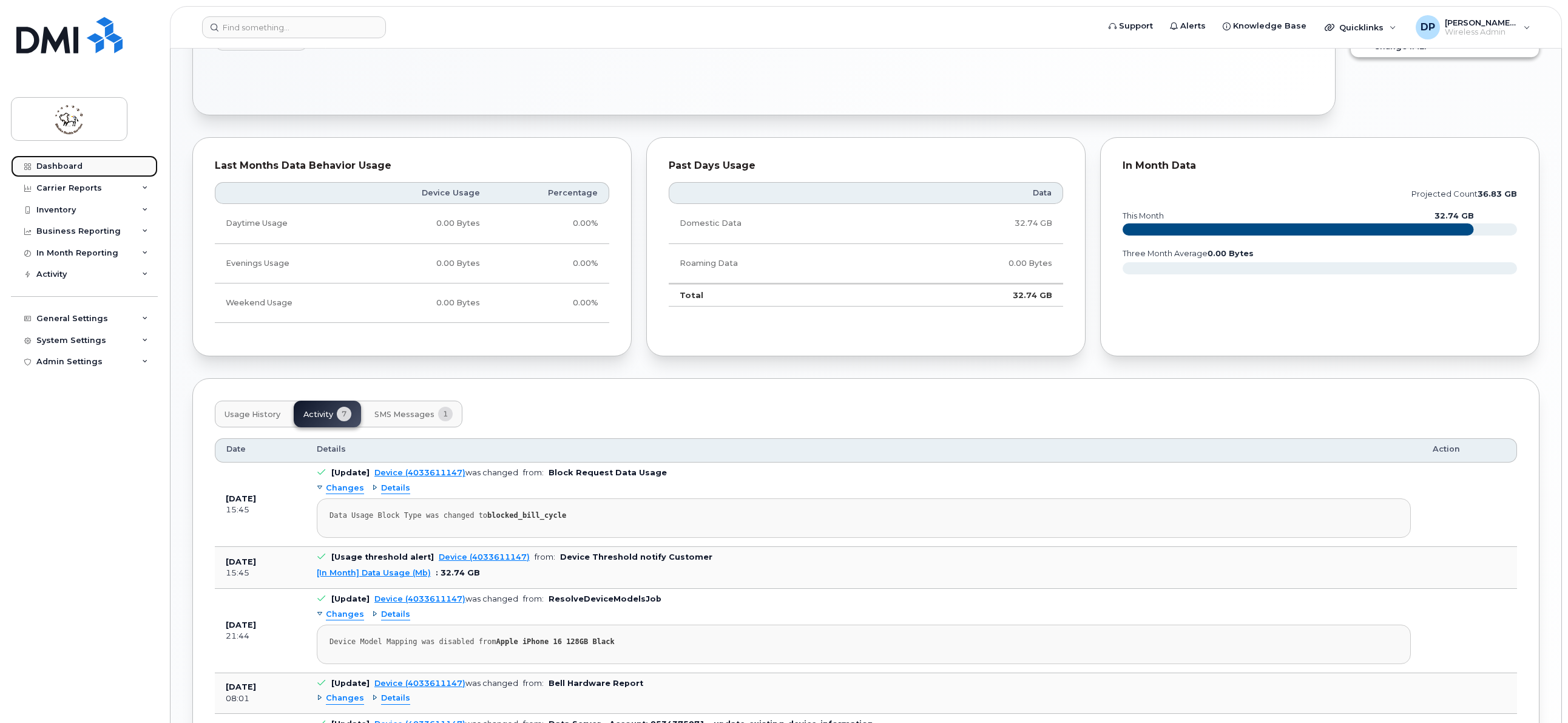
click at [114, 170] on link "Dashboard" at bounding box center [84, 166] width 147 height 22
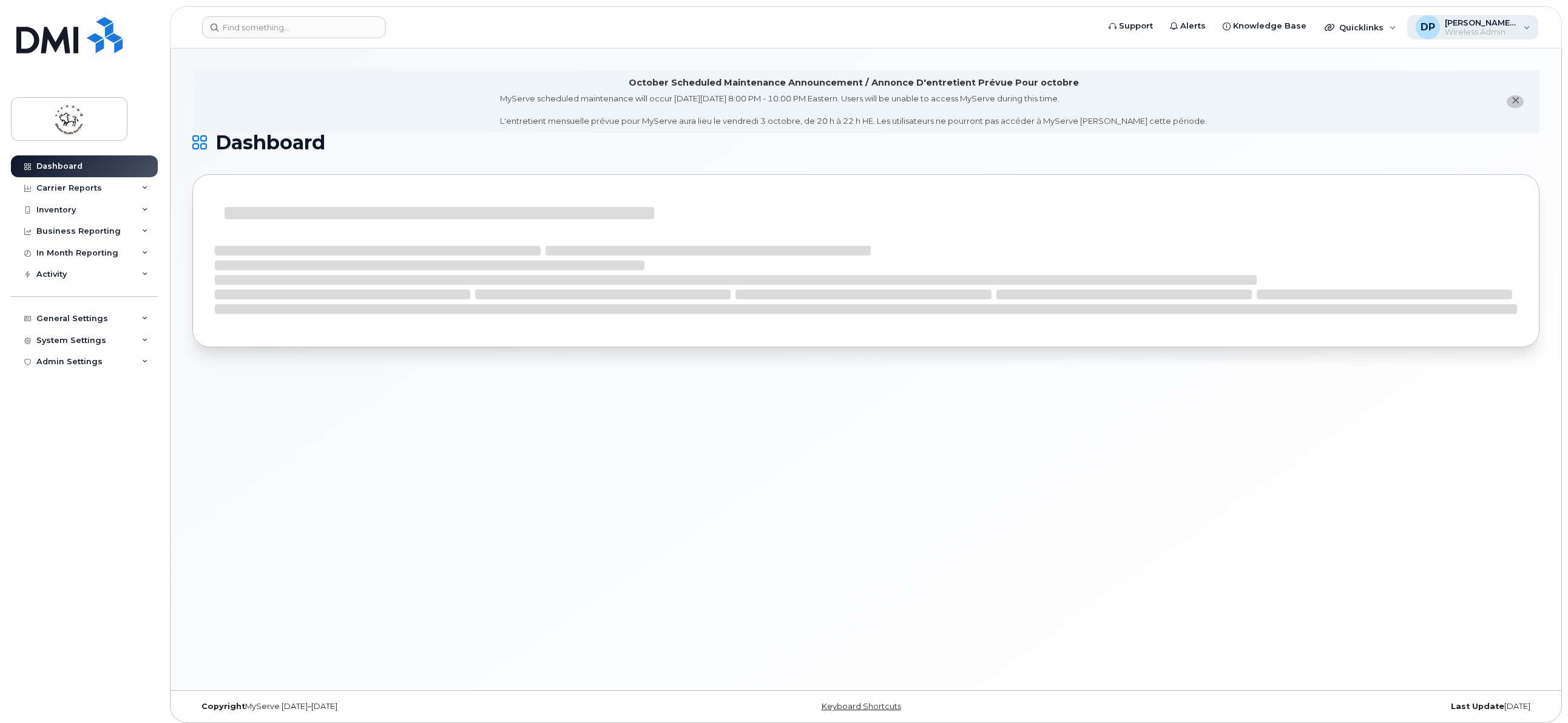
click at [1505, 22] on span "[PERSON_NAME] Panther Bone" at bounding box center [1480, 22] width 73 height 10
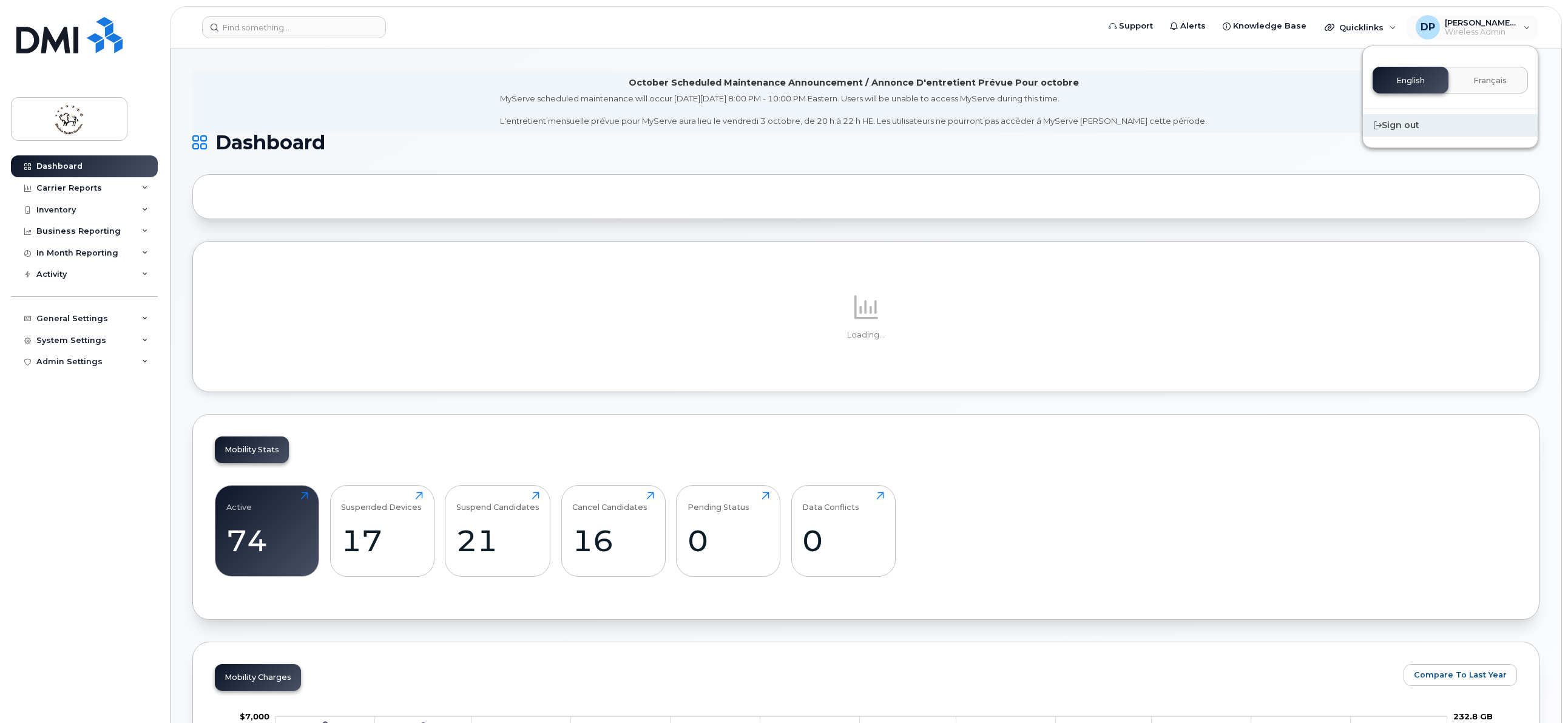
click at [1411, 124] on div "Sign out" at bounding box center [1450, 125] width 175 height 22
